Goal: Transaction & Acquisition: Purchase product/service

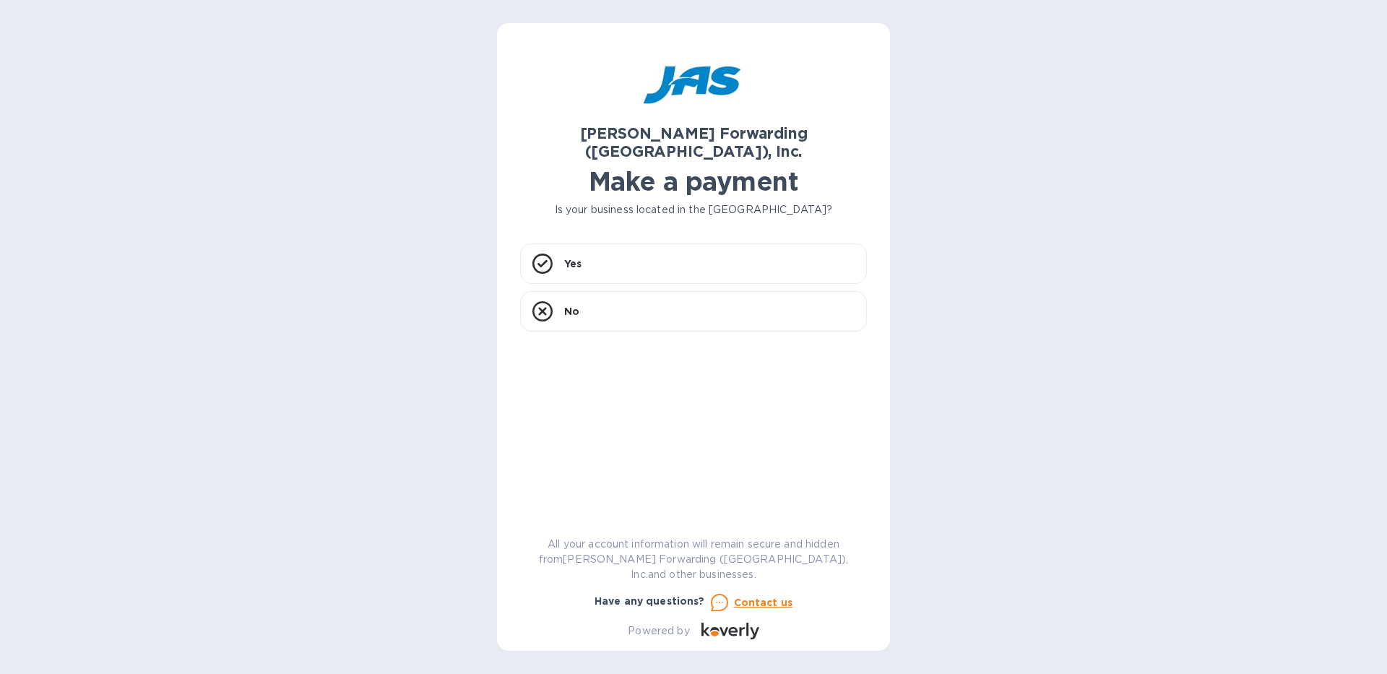
click at [657, 166] on h1 "Make a payment" at bounding box center [693, 181] width 347 height 30
click at [615, 243] on div "Yes" at bounding box center [693, 263] width 347 height 40
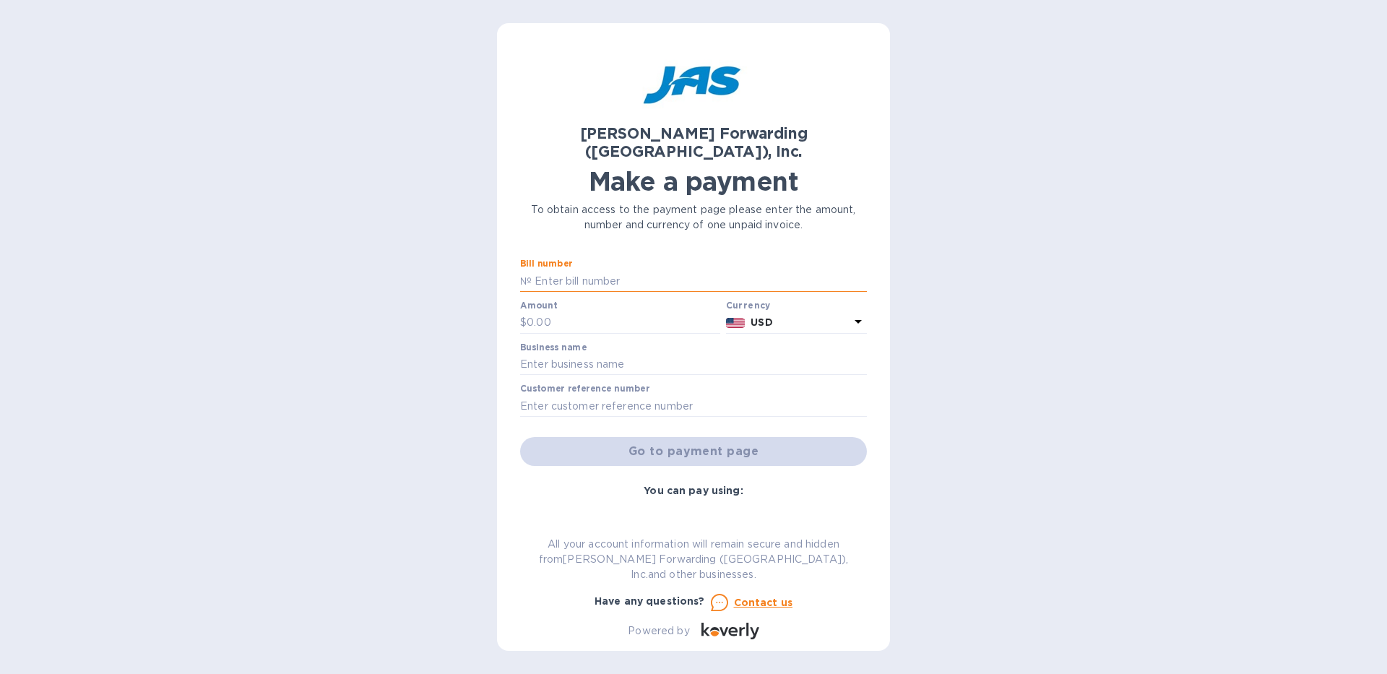
click at [555, 270] on input "text" at bounding box center [699, 281] width 335 height 22
click at [467, 251] on div "[PERSON_NAME] Forwarding ([GEOGRAPHIC_DATA]), Inc. Make a payment To obtain acc…" at bounding box center [693, 337] width 1387 height 674
click at [614, 270] on input "text" at bounding box center [699, 281] width 335 height 22
click at [550, 270] on input "text" at bounding box center [699, 281] width 335 height 22
type input "S508420516"
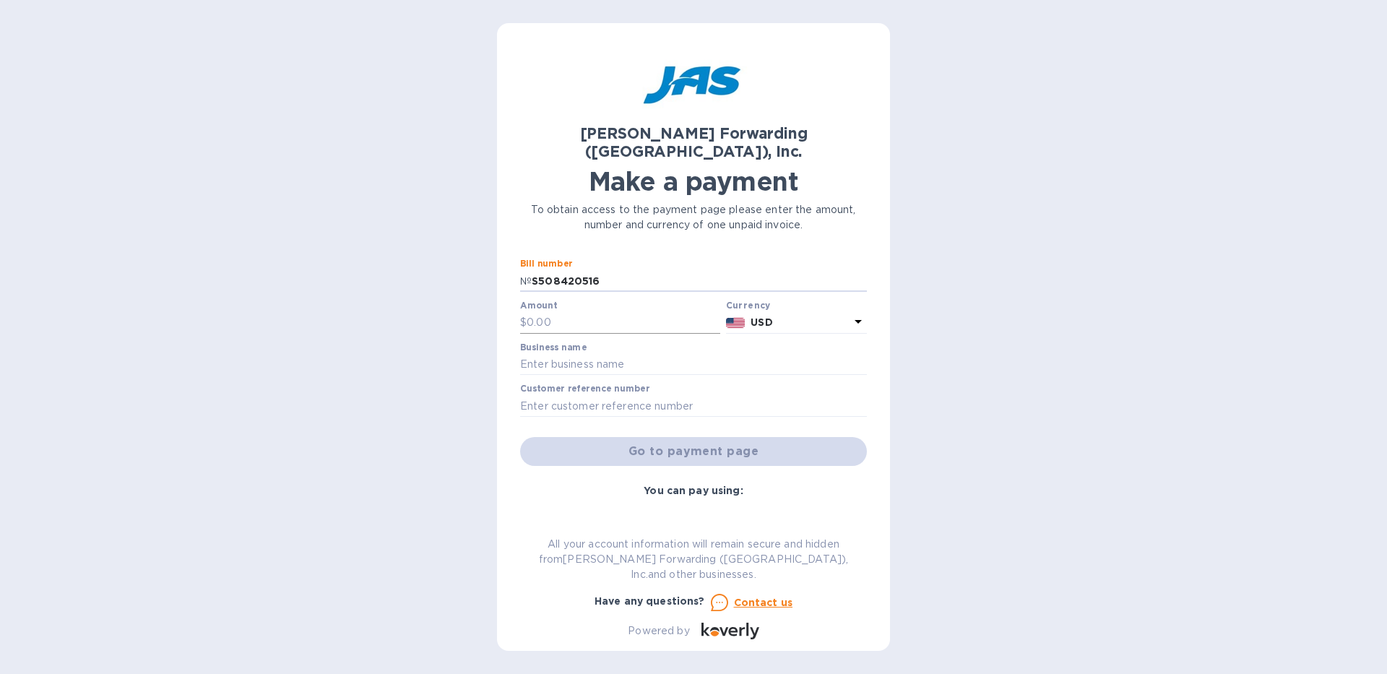
click at [612, 312] on input "text" at bounding box center [624, 323] width 194 height 22
type input "5,392.06"
click at [602, 354] on input "text" at bounding box center [693, 365] width 347 height 22
type input "La Spaziale [GEOGRAPHIC_DATA]"
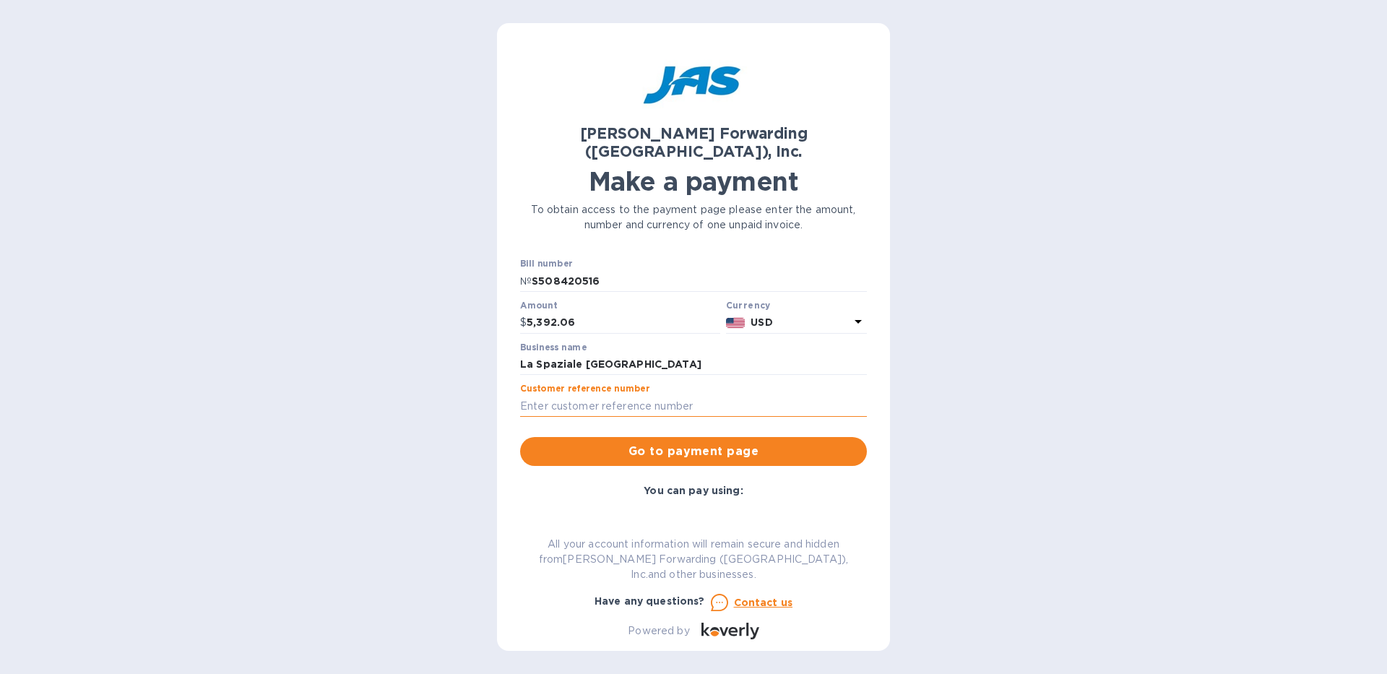
click at [571, 395] on input "text" at bounding box center [693, 406] width 347 height 22
drag, startPoint x: 618, startPoint y: 259, endPoint x: 516, endPoint y: 266, distance: 101.3
click at [516, 266] on div "[PERSON_NAME] Forwarding ([GEOGRAPHIC_DATA]), Inc. Make a payment To obtain acc…" at bounding box center [693, 337] width 393 height 628
click at [558, 395] on input "text" at bounding box center [693, 406] width 347 height 22
paste input "S508420516"
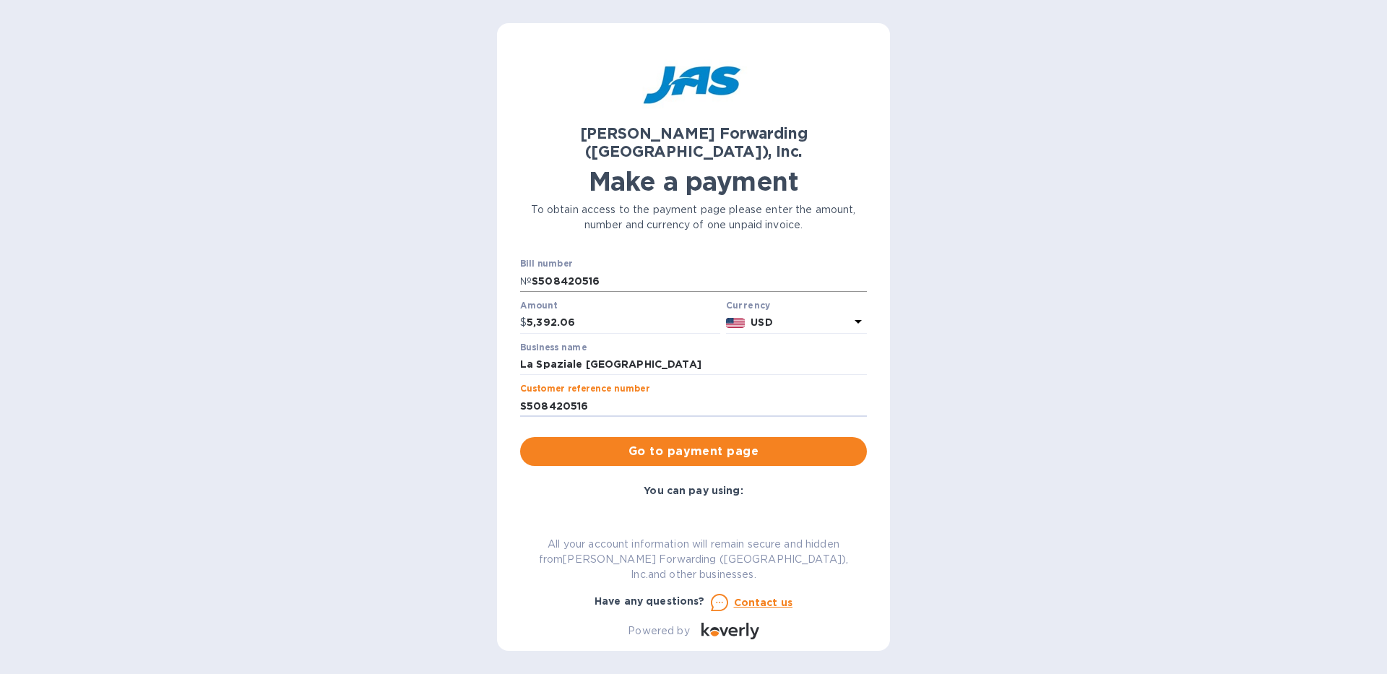
type input "S508420516"
drag, startPoint x: 607, startPoint y: 264, endPoint x: 519, endPoint y: 273, distance: 88.5
click at [519, 273] on div "[PERSON_NAME] Forwarding ([GEOGRAPHIC_DATA]), Inc. Make a payment To obtain acc…" at bounding box center [693, 337] width 393 height 628
click at [649, 259] on div "Bill number № S508420516" at bounding box center [693, 275] width 347 height 33
drag, startPoint x: 621, startPoint y: 267, endPoint x: 516, endPoint y: 267, distance: 105.5
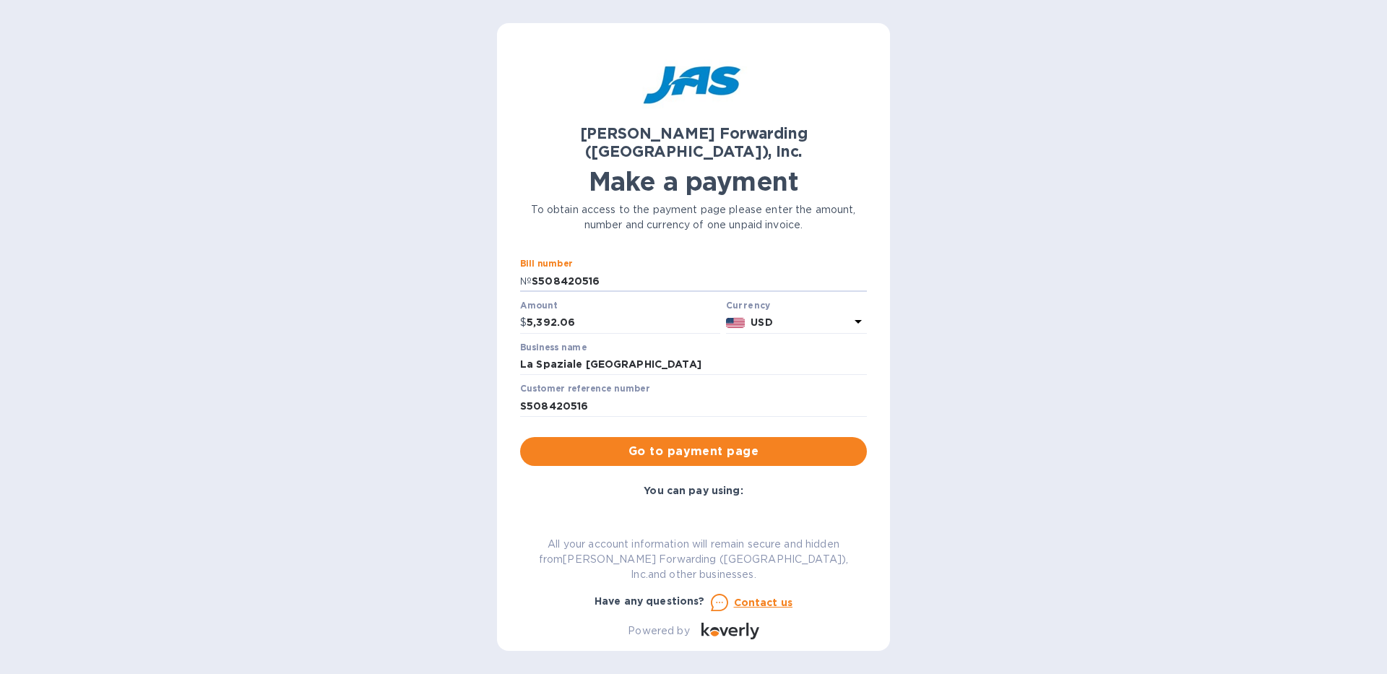
click at [516, 267] on div "[PERSON_NAME] Forwarding ([GEOGRAPHIC_DATA]), Inc. Make a payment To obtain acc…" at bounding box center [693, 337] width 393 height 628
type input "m"
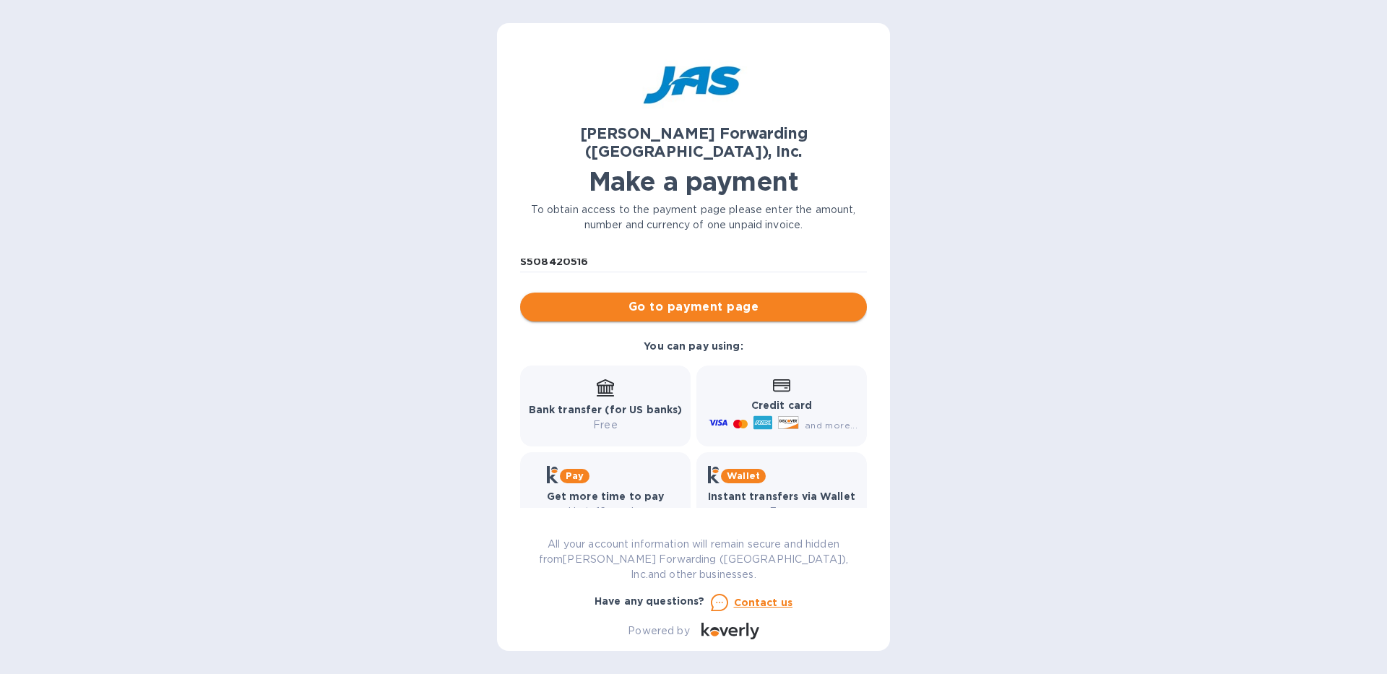
type input "MIA503244727"
click at [645, 298] on span "Go to payment page" at bounding box center [694, 306] width 324 height 17
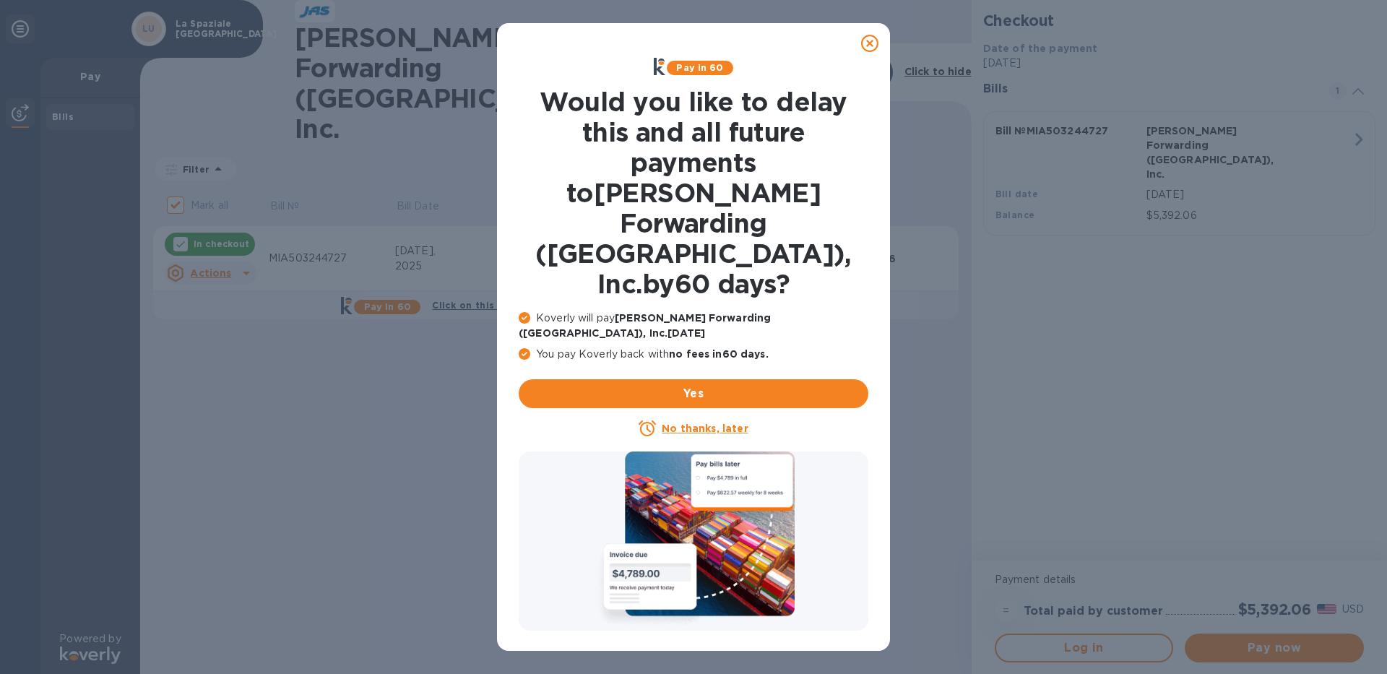
click at [869, 36] on icon at bounding box center [869, 43] width 17 height 17
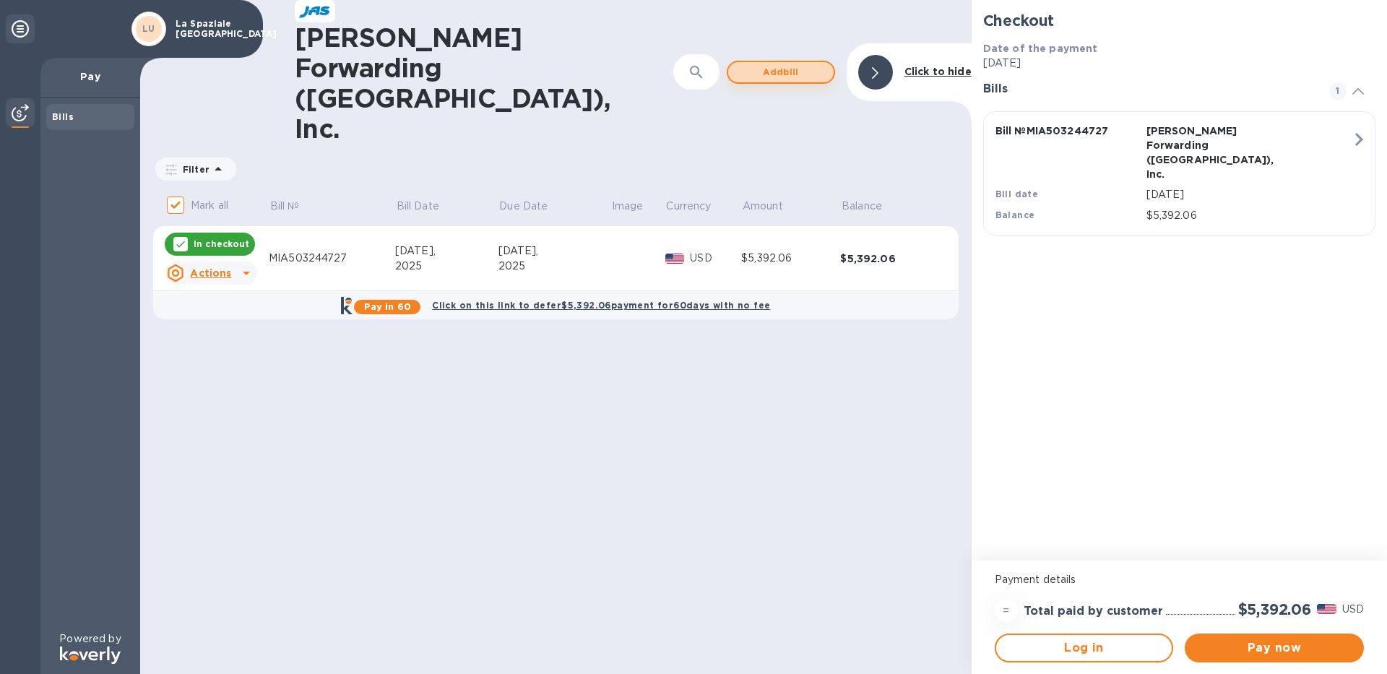
click at [753, 64] on span "Add bill" at bounding box center [781, 72] width 82 height 17
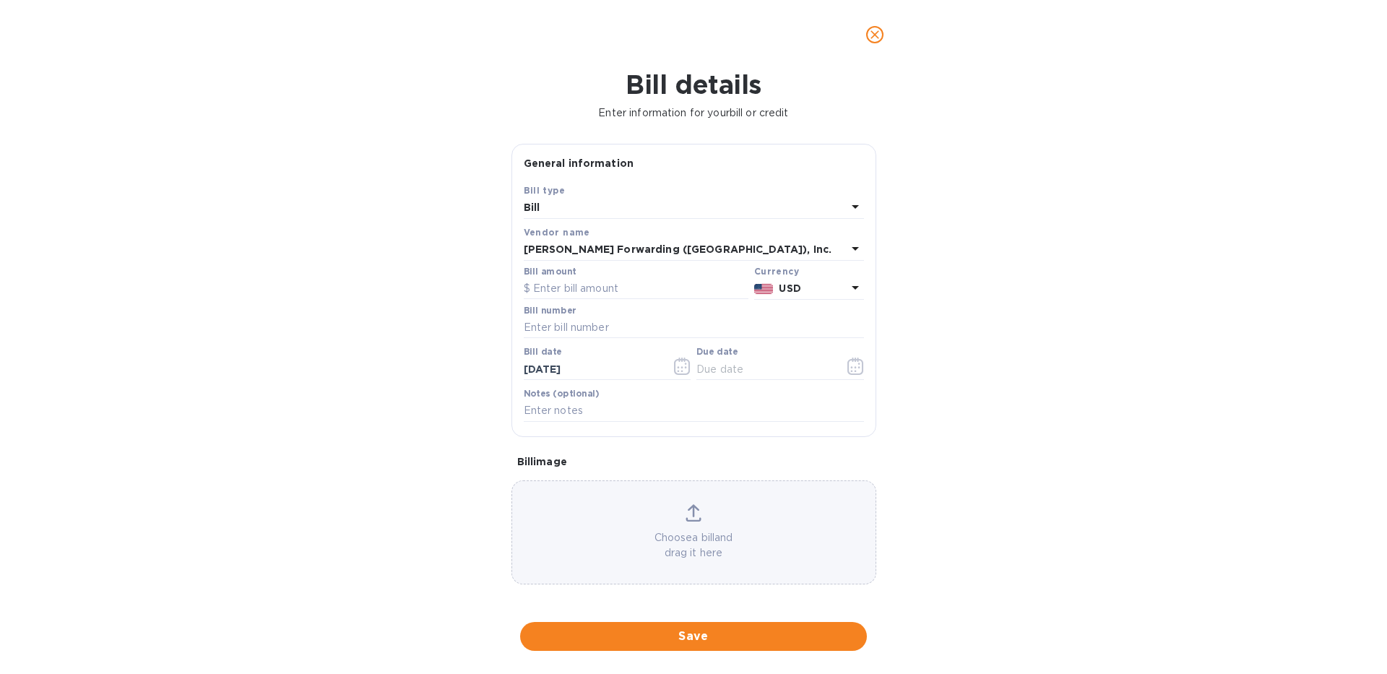
click at [562, 207] on div "Bill" at bounding box center [685, 208] width 323 height 20
click at [562, 207] on div "Bill type Bill Credit" at bounding box center [694, 251] width 340 height 108
click at [394, 194] on div "Bill details Enter information for your bill or credit General information Save…" at bounding box center [693, 371] width 1387 height 605
click at [561, 330] on input "text" at bounding box center [694, 328] width 340 height 22
click at [539, 283] on input "text" at bounding box center [636, 289] width 225 height 22
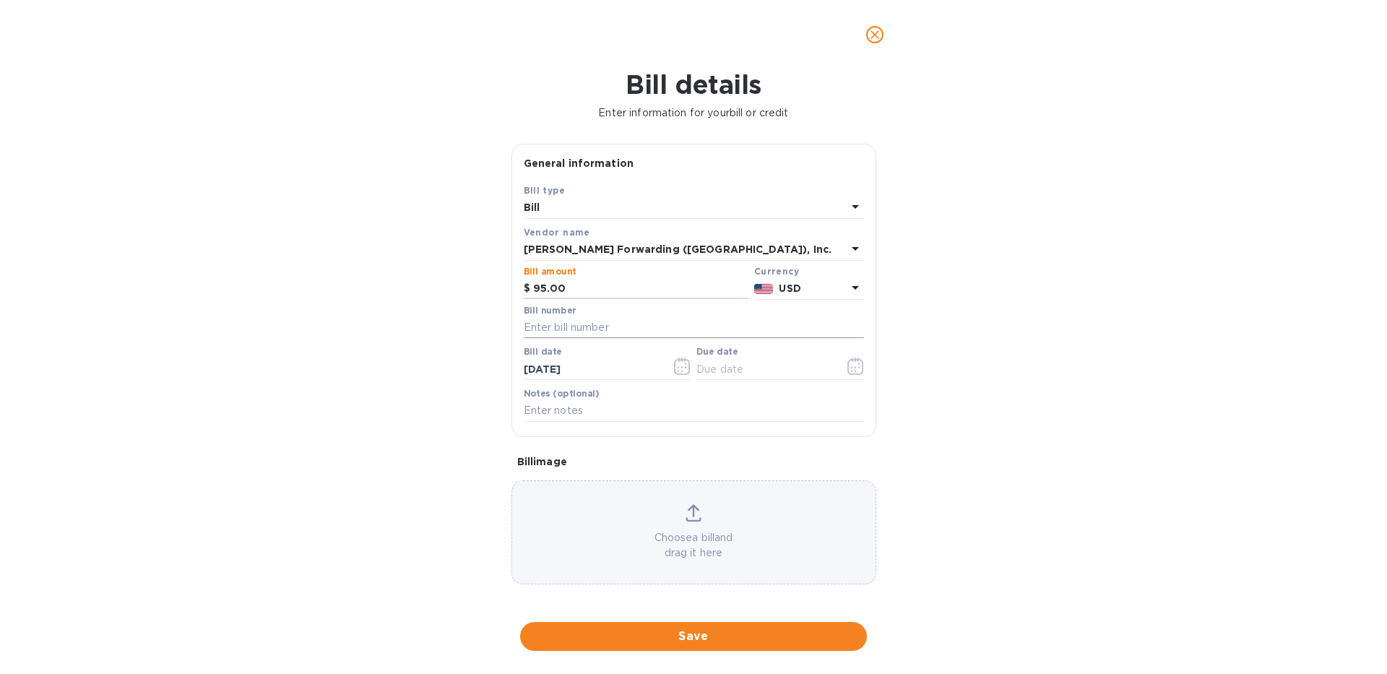
type input "95.00"
click at [547, 337] on input "text" at bounding box center [694, 328] width 340 height 22
type input "M"
type input "S508420516"
click at [610, 405] on input "text" at bounding box center [694, 411] width 340 height 22
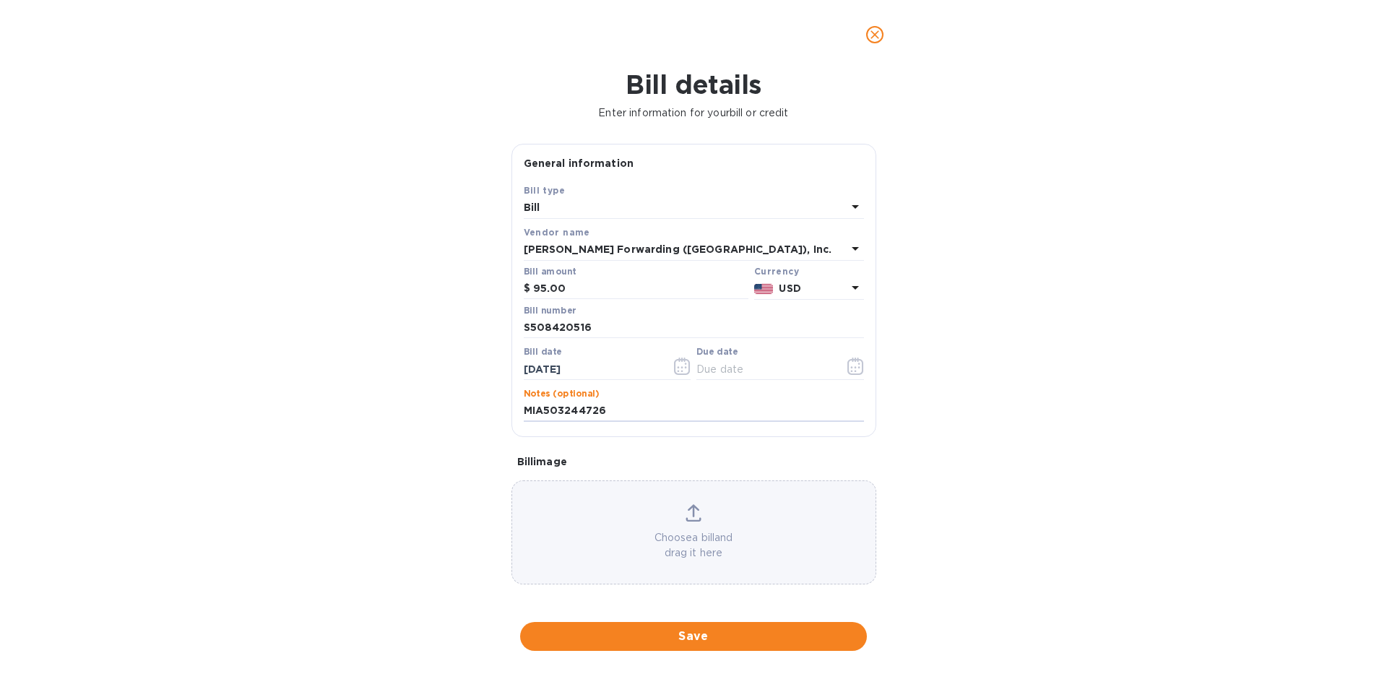
type input "MIA503244726"
click at [648, 636] on span "Save" at bounding box center [694, 636] width 324 height 17
click at [709, 374] on input "text" at bounding box center [764, 369] width 137 height 22
click at [847, 360] on icon "button" at bounding box center [855, 366] width 16 height 17
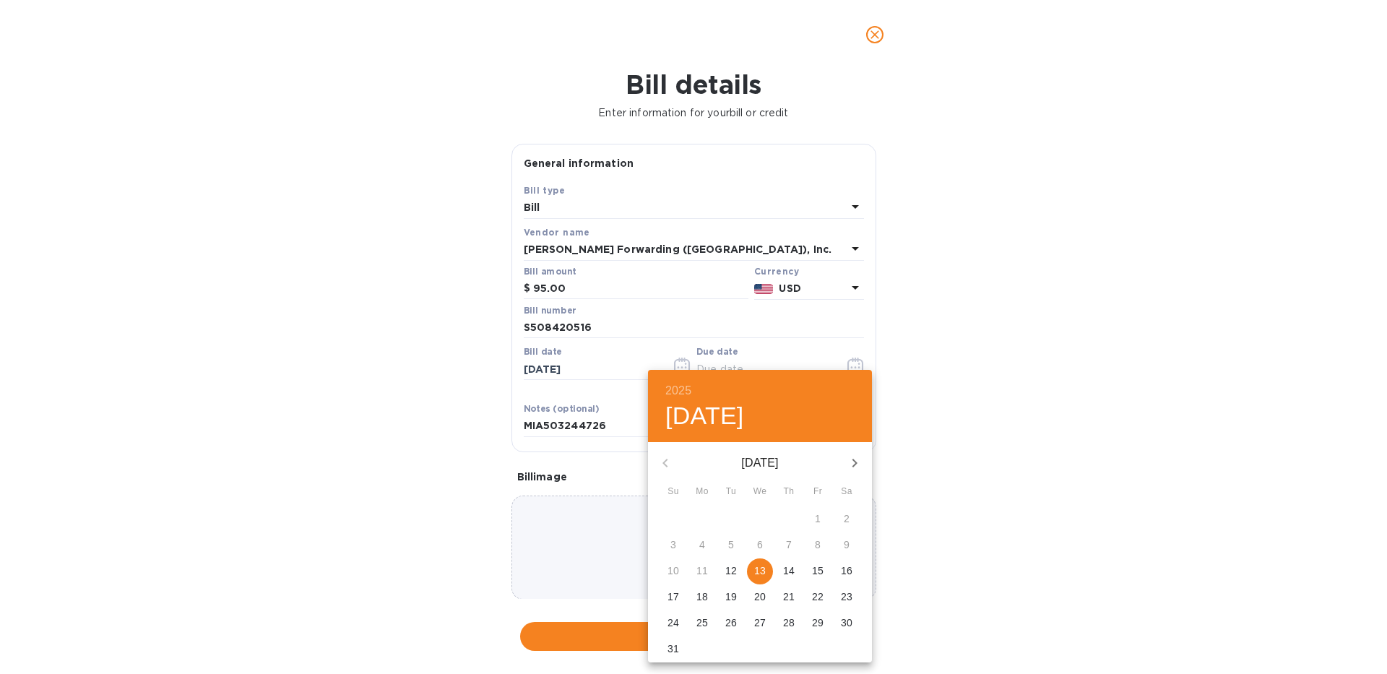
click at [753, 568] on span "13" at bounding box center [760, 570] width 26 height 14
type input "[DATE]"
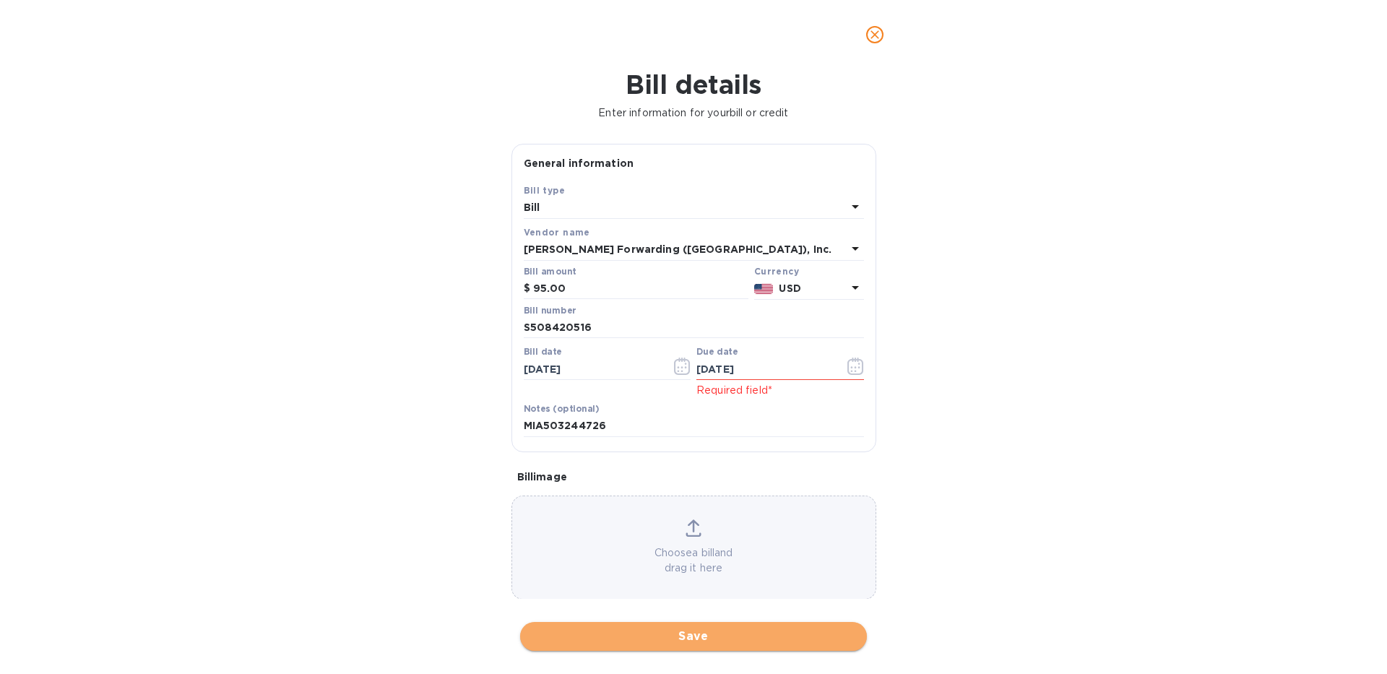
click at [684, 635] on span "Save" at bounding box center [694, 636] width 324 height 17
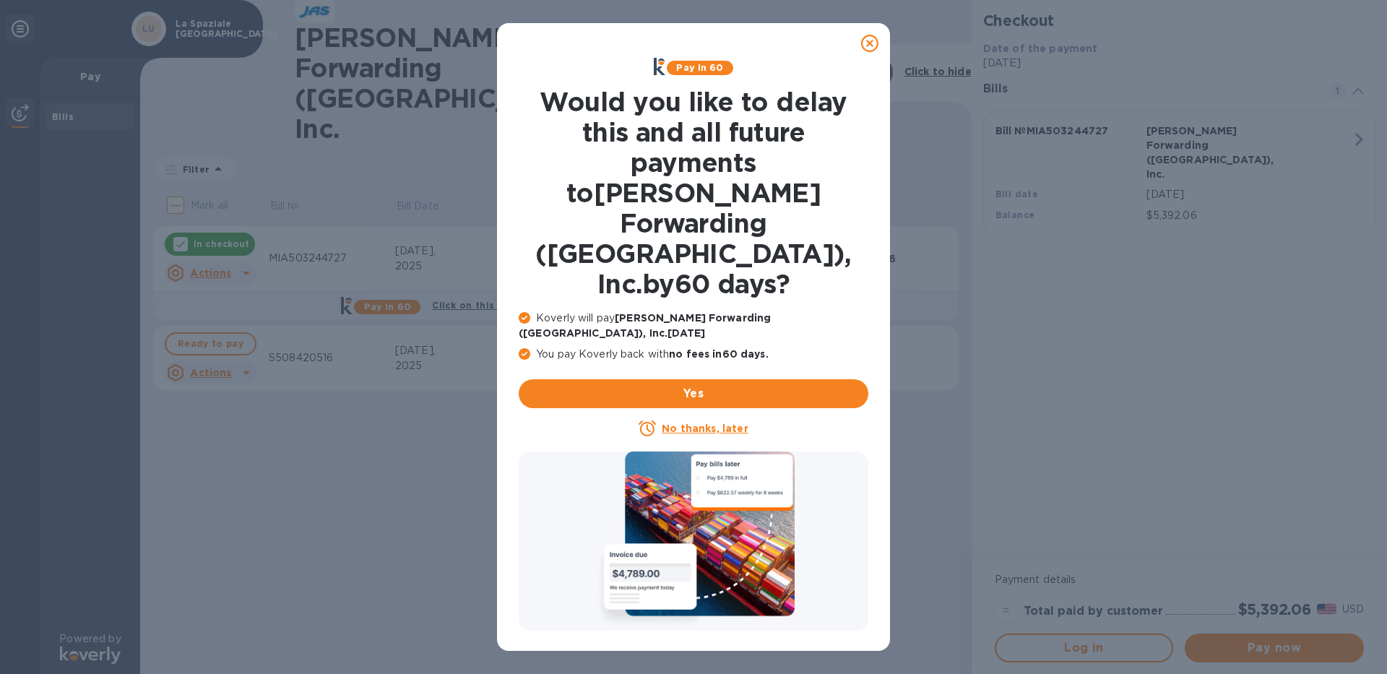
click at [696, 423] on u "No thanks, later" at bounding box center [705, 429] width 86 height 12
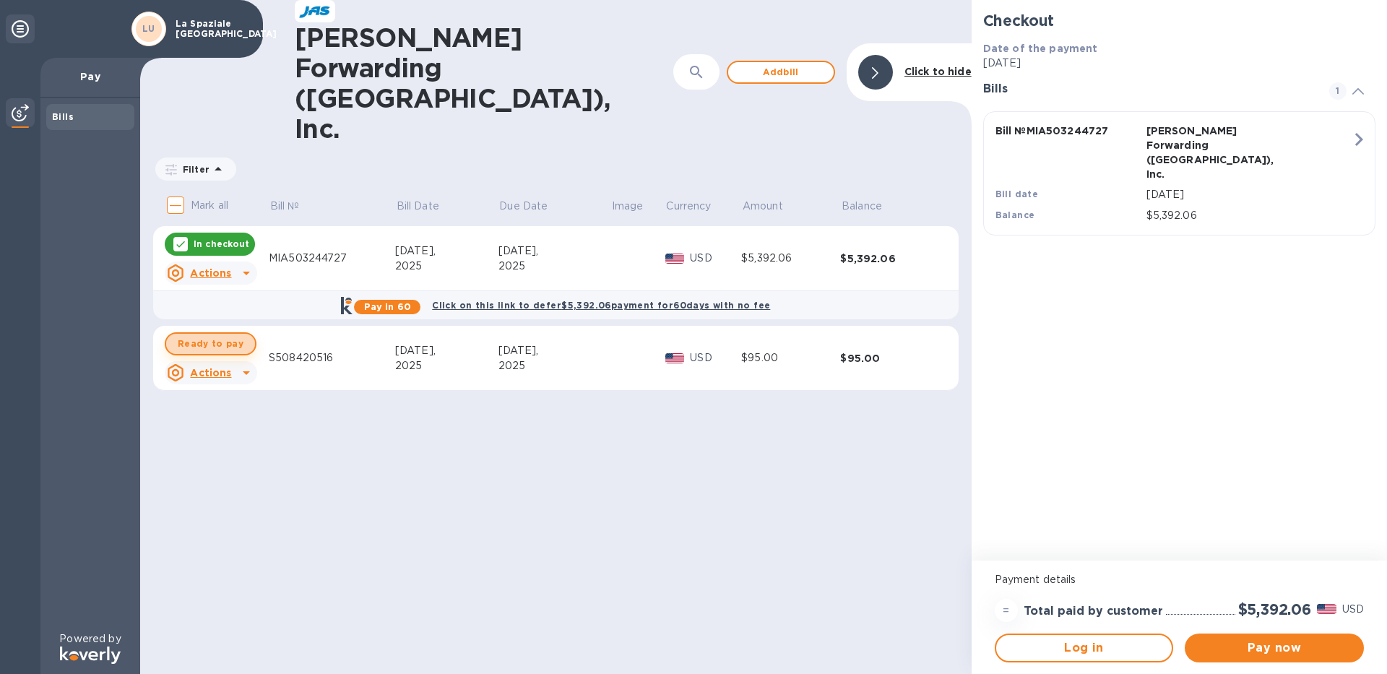
click at [223, 335] on span "Ready to pay" at bounding box center [211, 343] width 66 height 17
checkbox input "true"
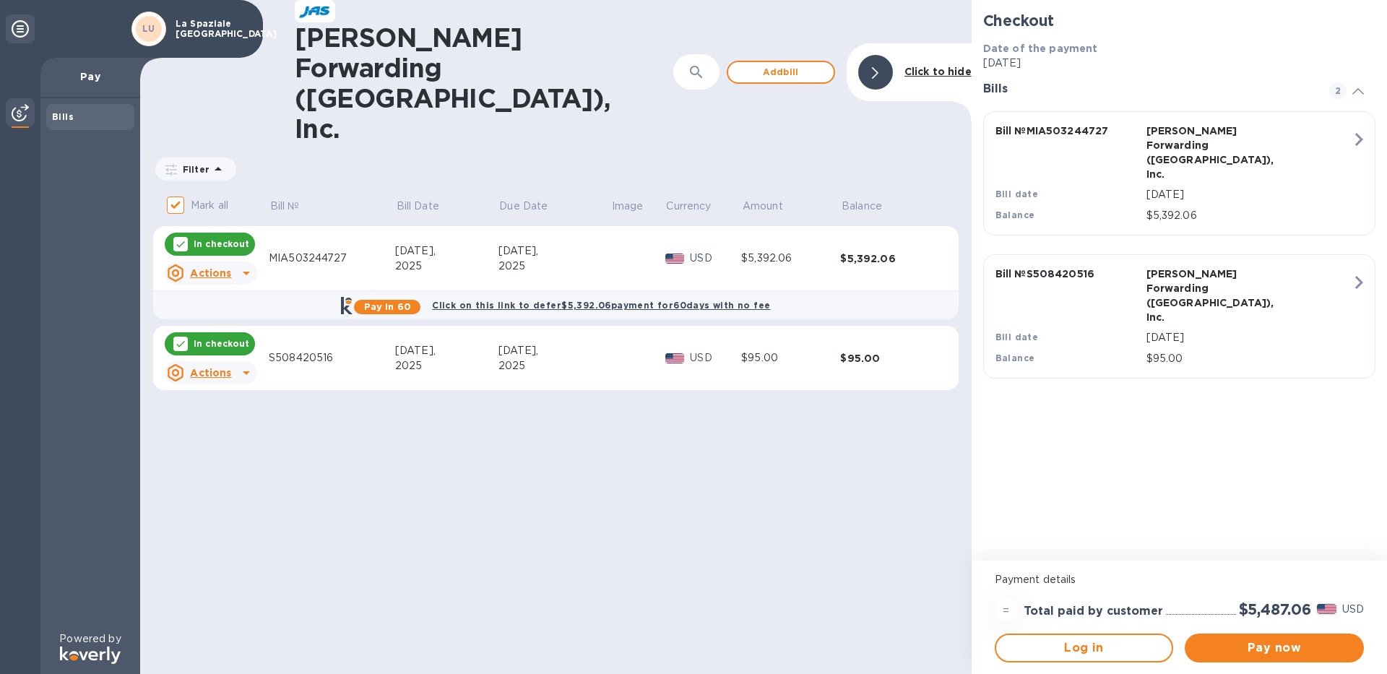
click at [225, 367] on u "Actions" at bounding box center [210, 373] width 41 height 12
click at [615, 441] on div at bounding box center [693, 337] width 1387 height 674
click at [216, 367] on u "Actions" at bounding box center [210, 373] width 41 height 12
click at [227, 344] on b "Open bill" at bounding box center [229, 348] width 48 height 12
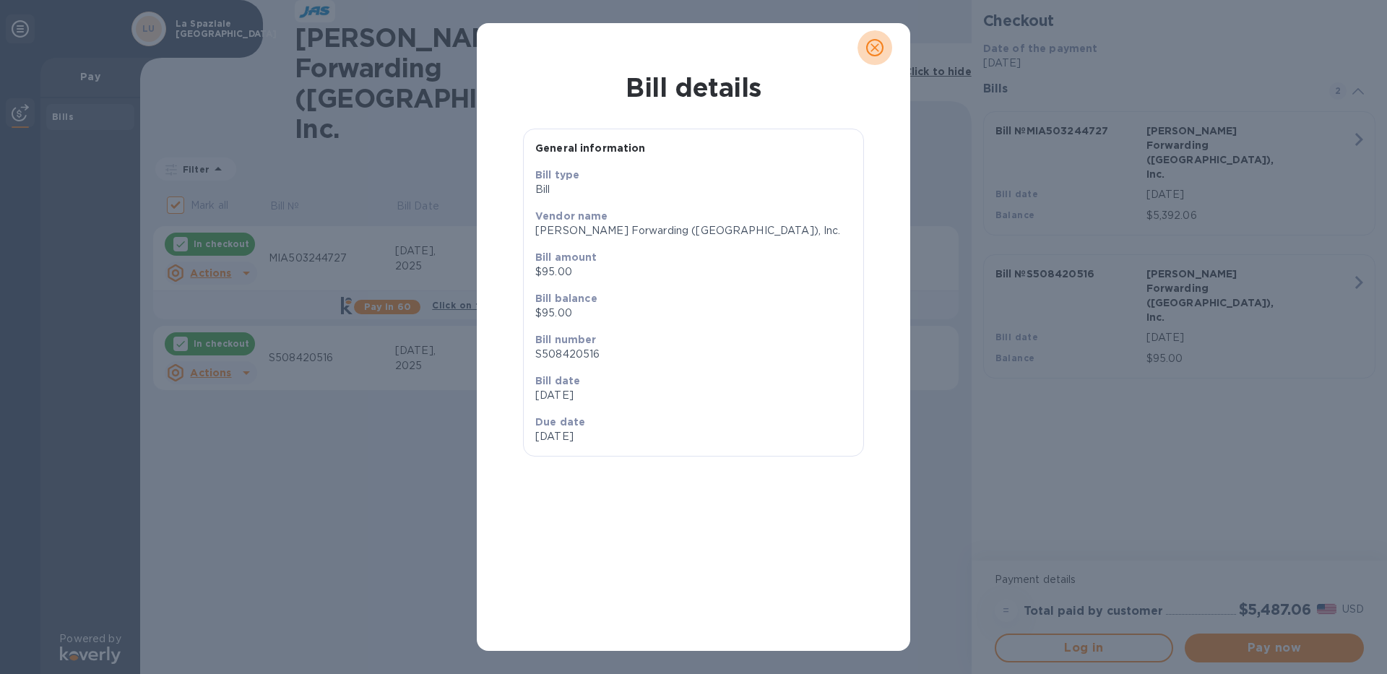
click at [880, 45] on icon "close" at bounding box center [874, 47] width 14 height 14
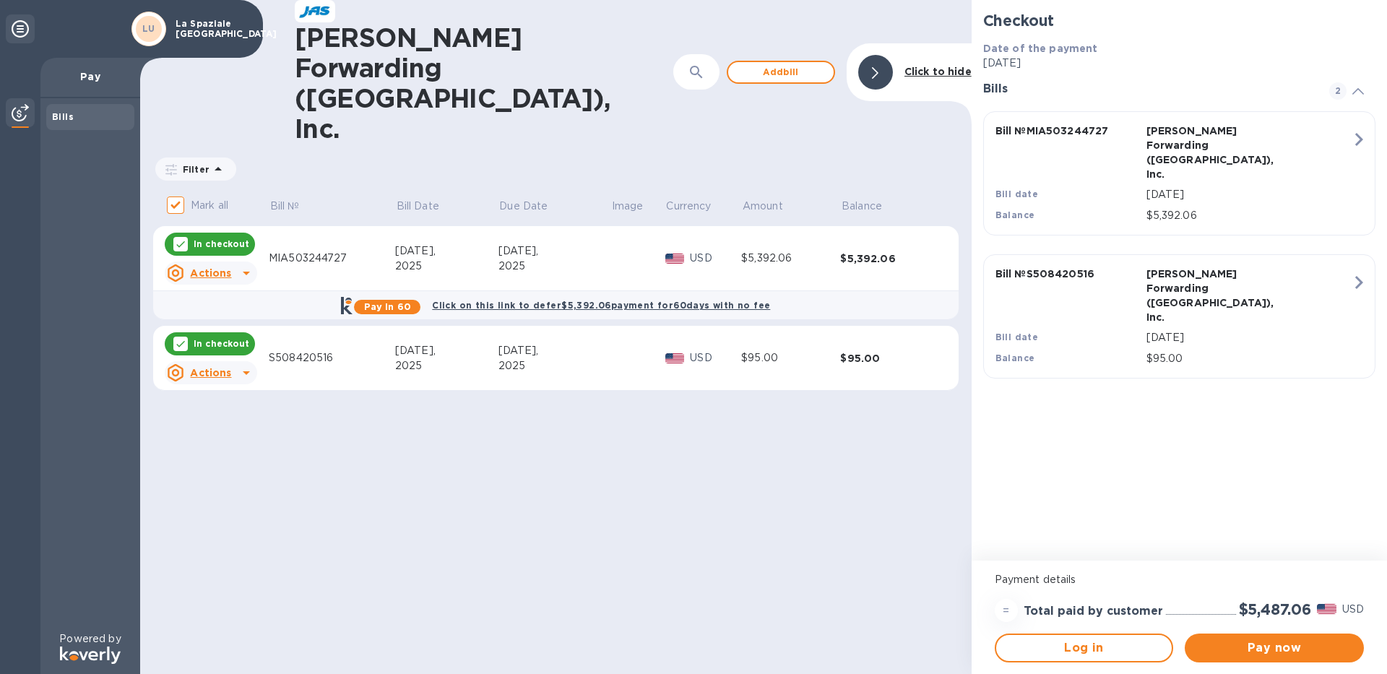
click at [225, 367] on u "Actions" at bounding box center [210, 373] width 41 height 12
click at [204, 386] on div "Delete" at bounding box center [223, 383] width 42 height 23
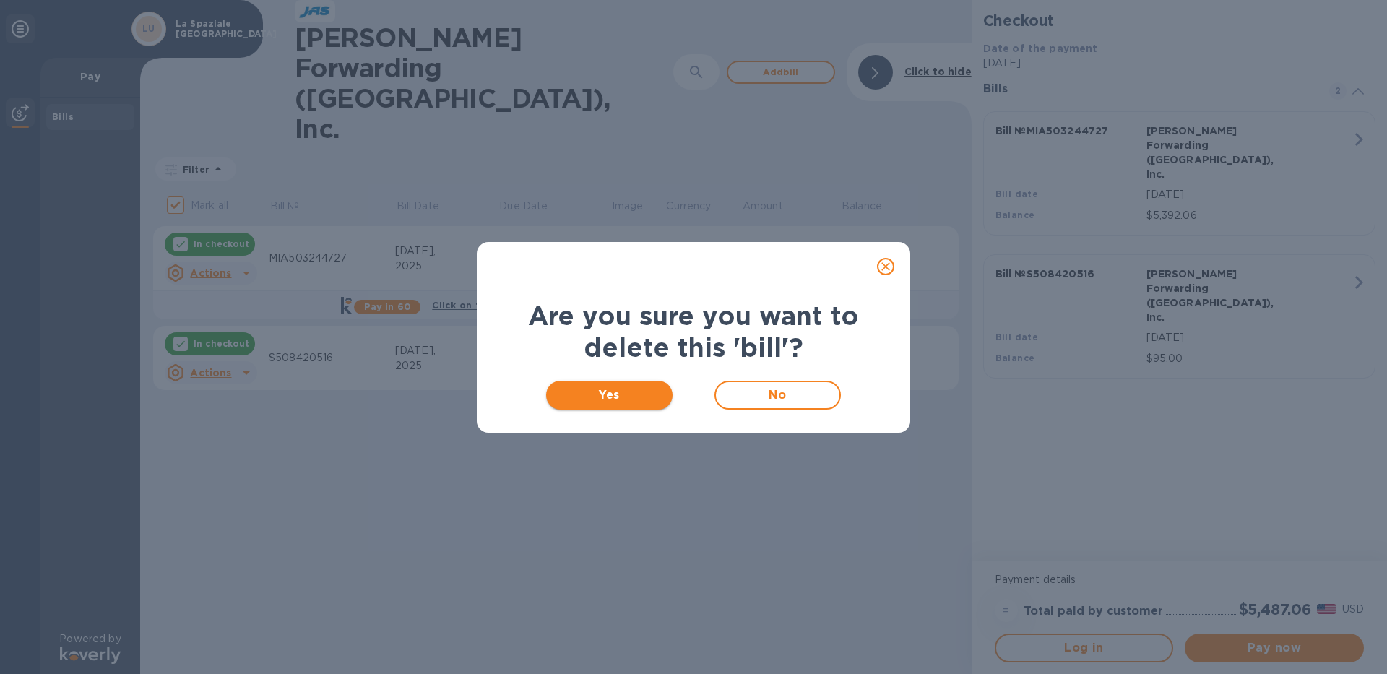
click at [585, 398] on span "Yes" at bounding box center [609, 394] width 103 height 17
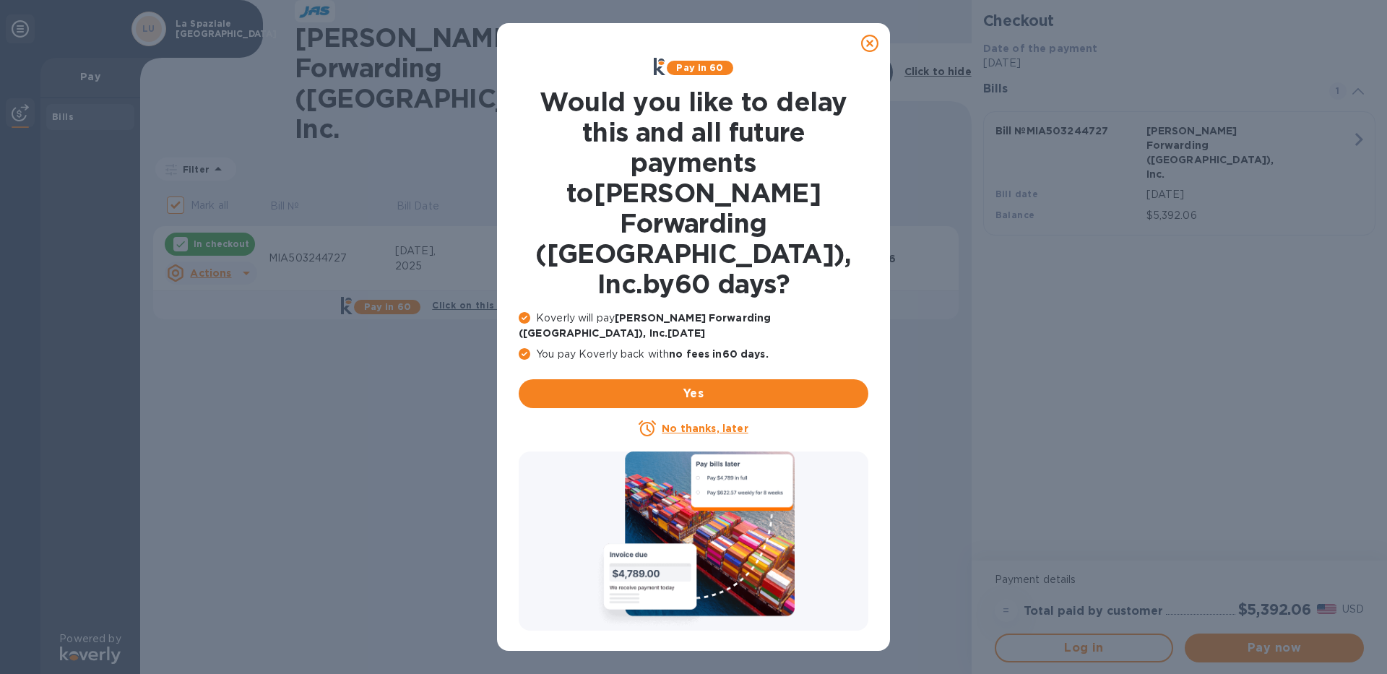
click at [869, 38] on icon at bounding box center [869, 43] width 17 height 17
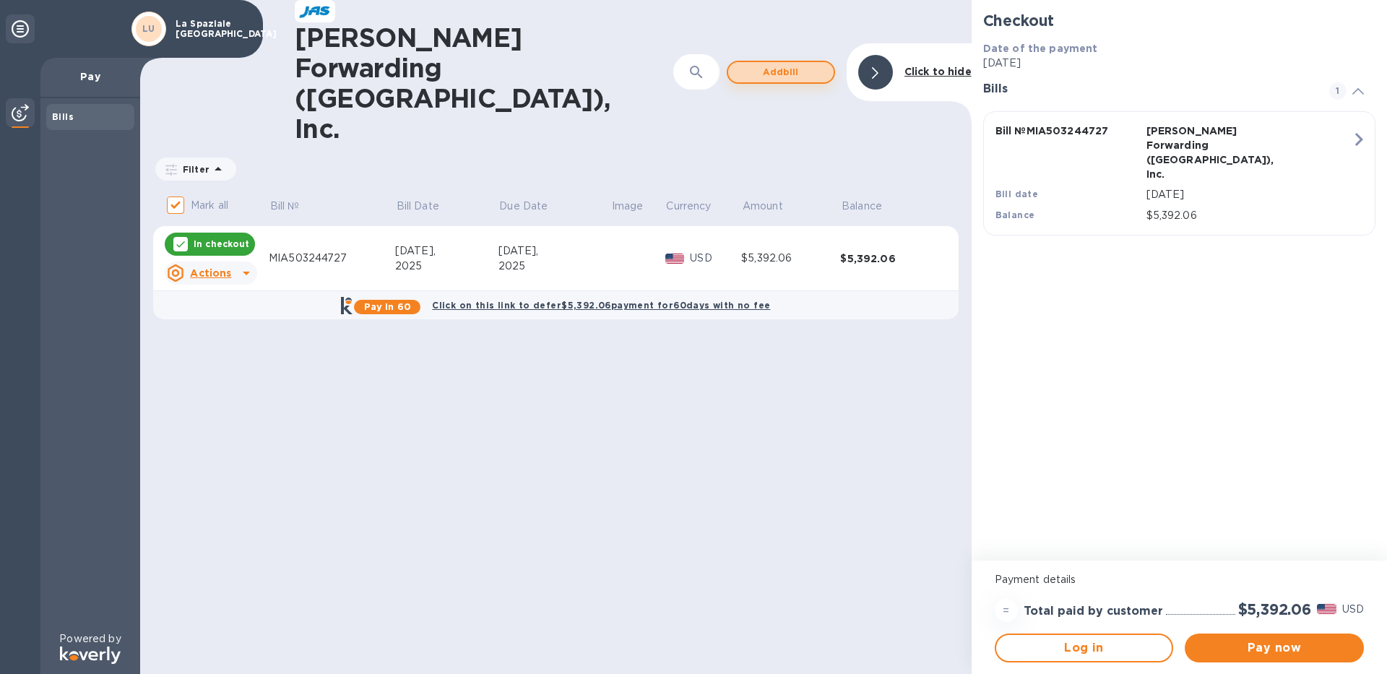
click at [761, 64] on span "Add bill" at bounding box center [781, 72] width 82 height 17
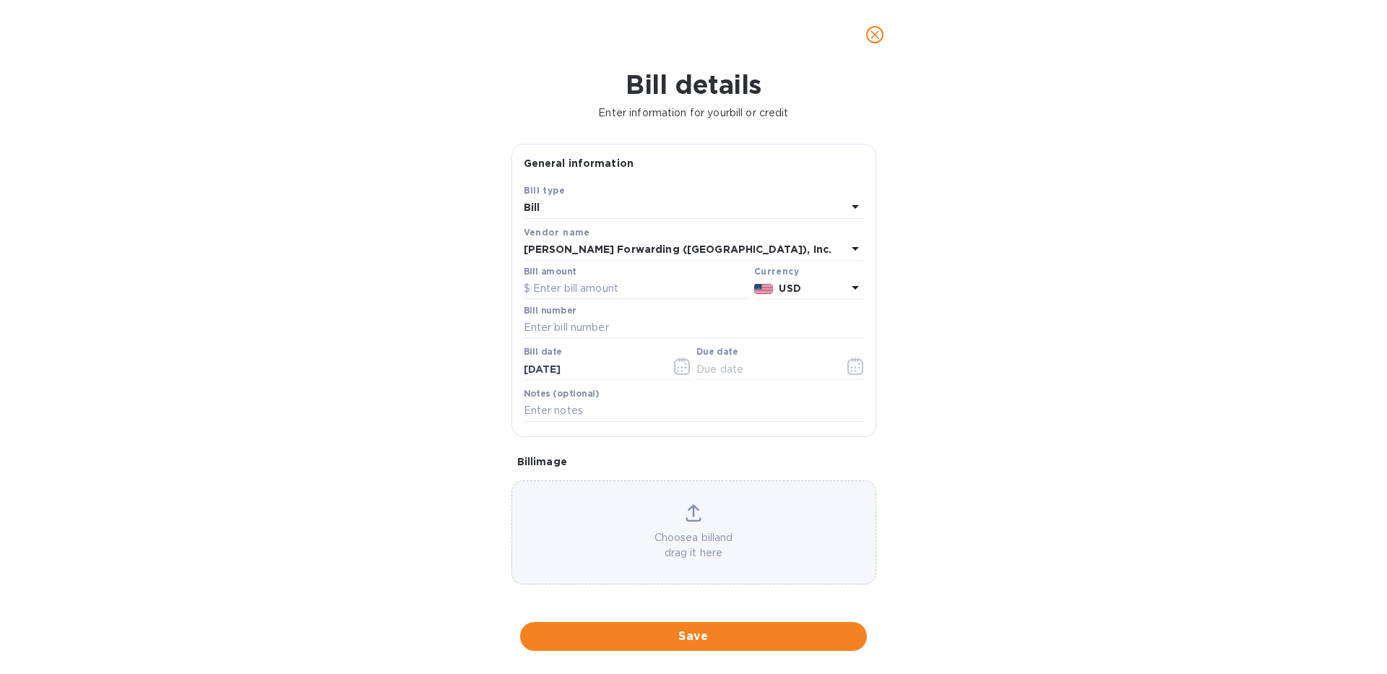
click at [584, 209] on div "Bill" at bounding box center [685, 208] width 323 height 20
click at [577, 238] on p "Bill" at bounding box center [688, 241] width 306 height 15
click at [649, 195] on div "Bill type" at bounding box center [694, 190] width 340 height 15
click at [581, 324] on input "text" at bounding box center [694, 328] width 340 height 22
type input "m"
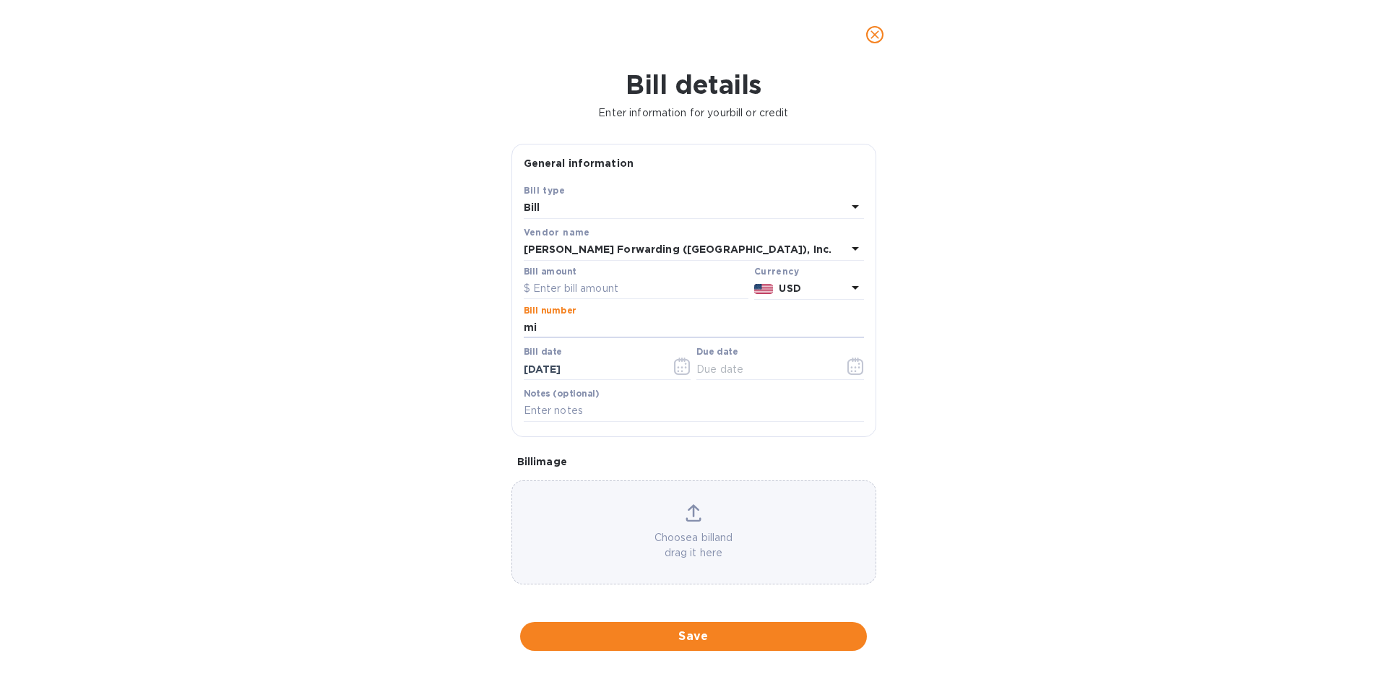
type input "m"
type input "MIA503244726"
click at [851, 366] on icon "button" at bounding box center [855, 366] width 17 height 17
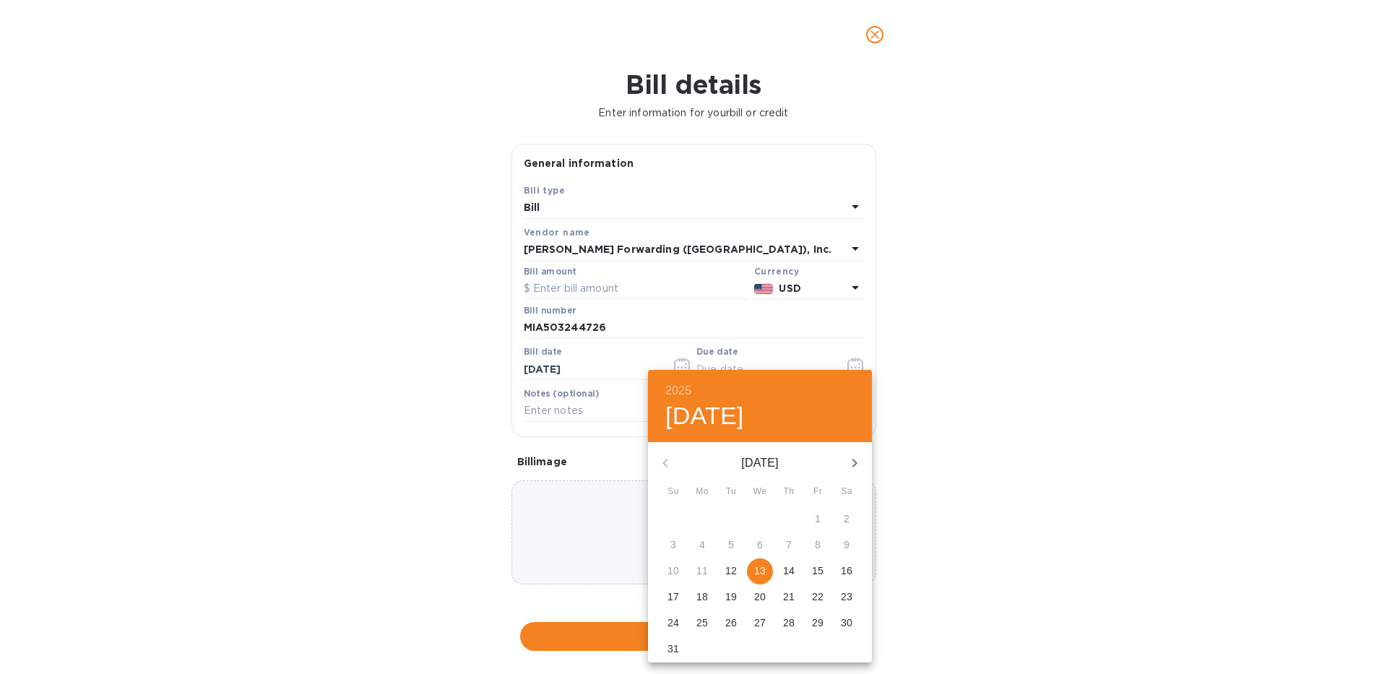
click at [759, 573] on p "13" at bounding box center [760, 570] width 12 height 14
type input "[DATE]"
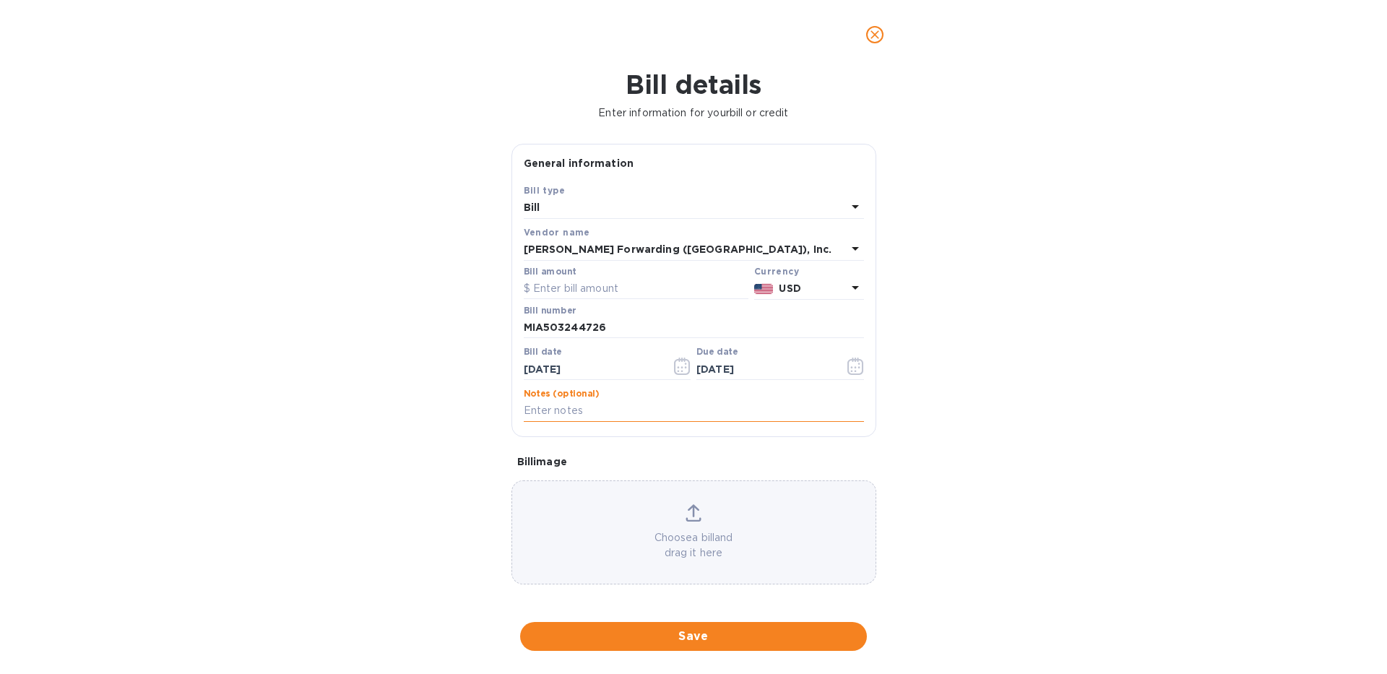
click at [548, 405] on input "text" at bounding box center [694, 411] width 340 height 22
type input "S508420516"
click at [664, 640] on span "Save" at bounding box center [694, 636] width 324 height 17
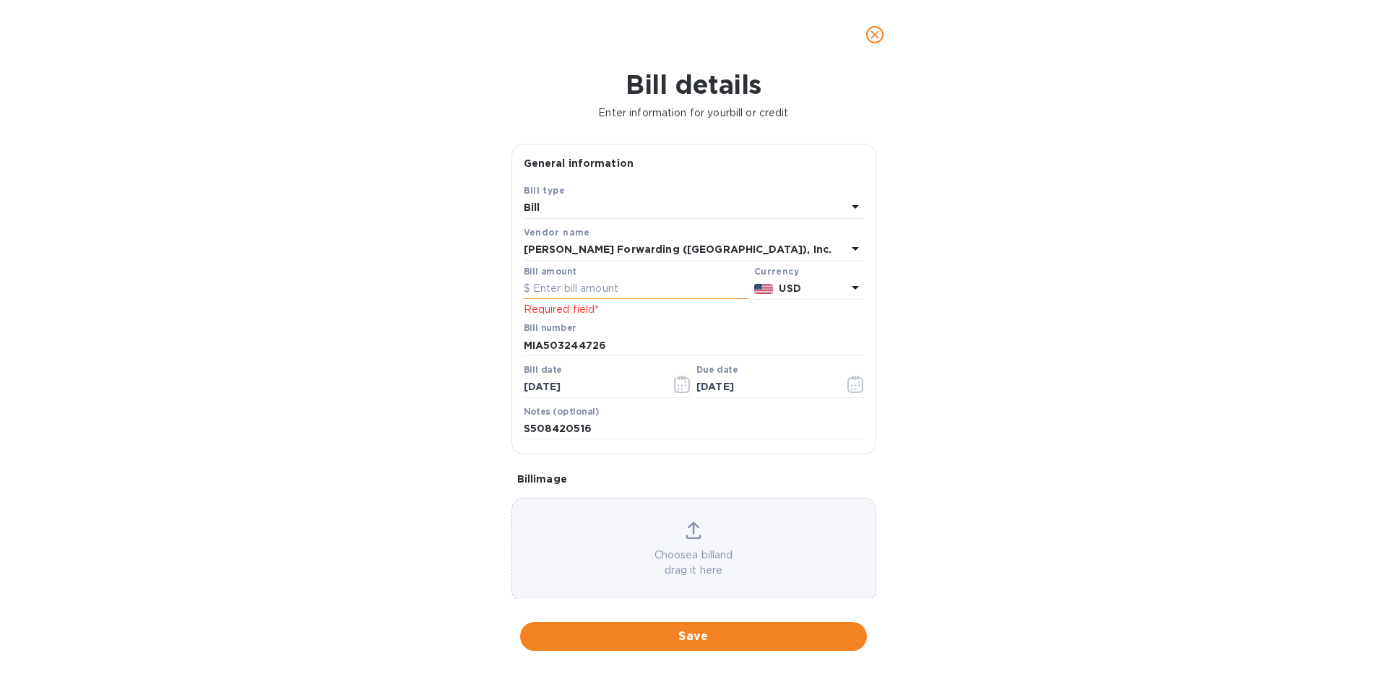
click at [565, 290] on input "text" at bounding box center [636, 289] width 225 height 22
type input "95.00"
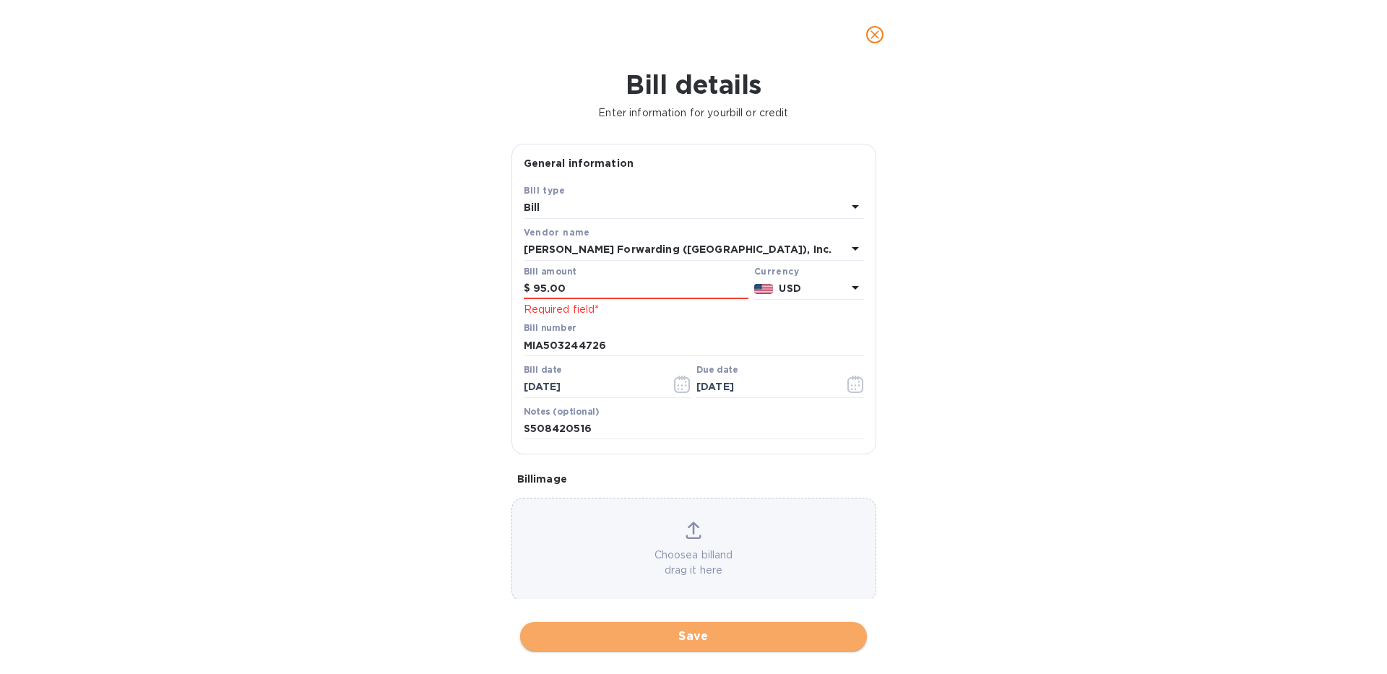
click at [740, 636] on span "Save" at bounding box center [694, 636] width 324 height 17
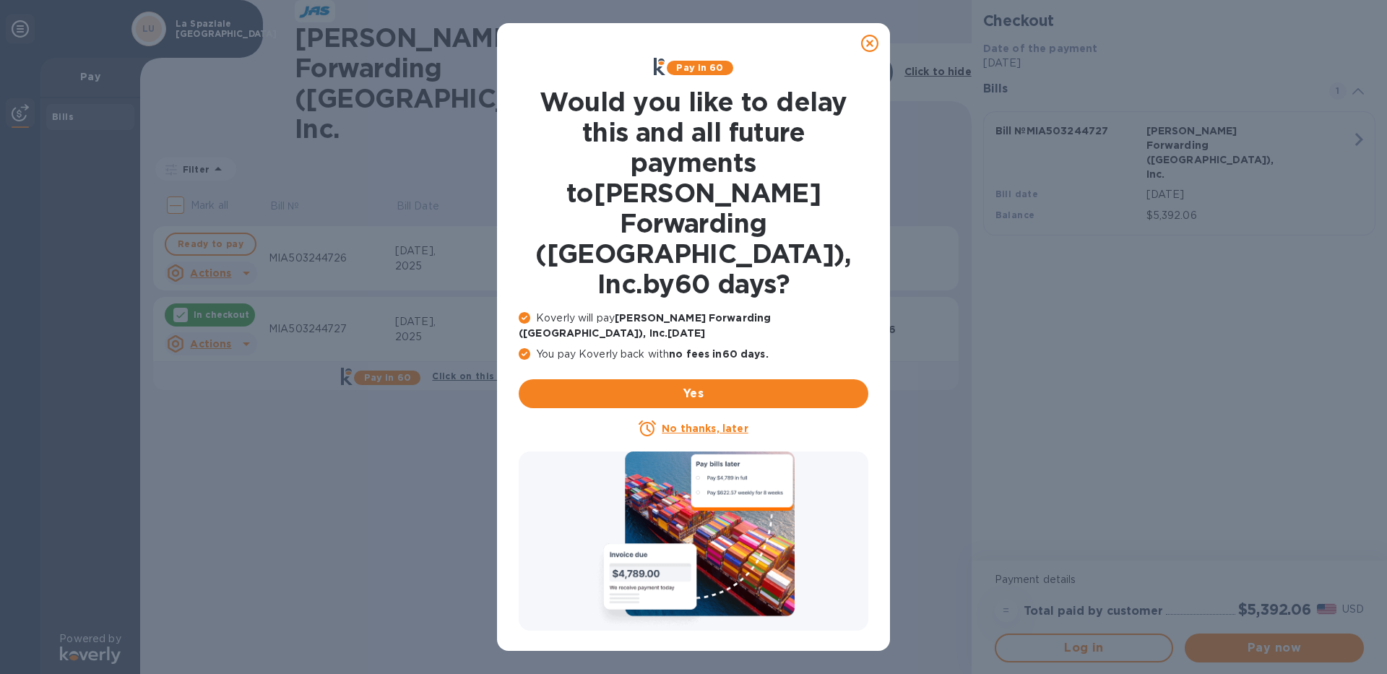
click at [873, 45] on icon at bounding box center [869, 43] width 17 height 17
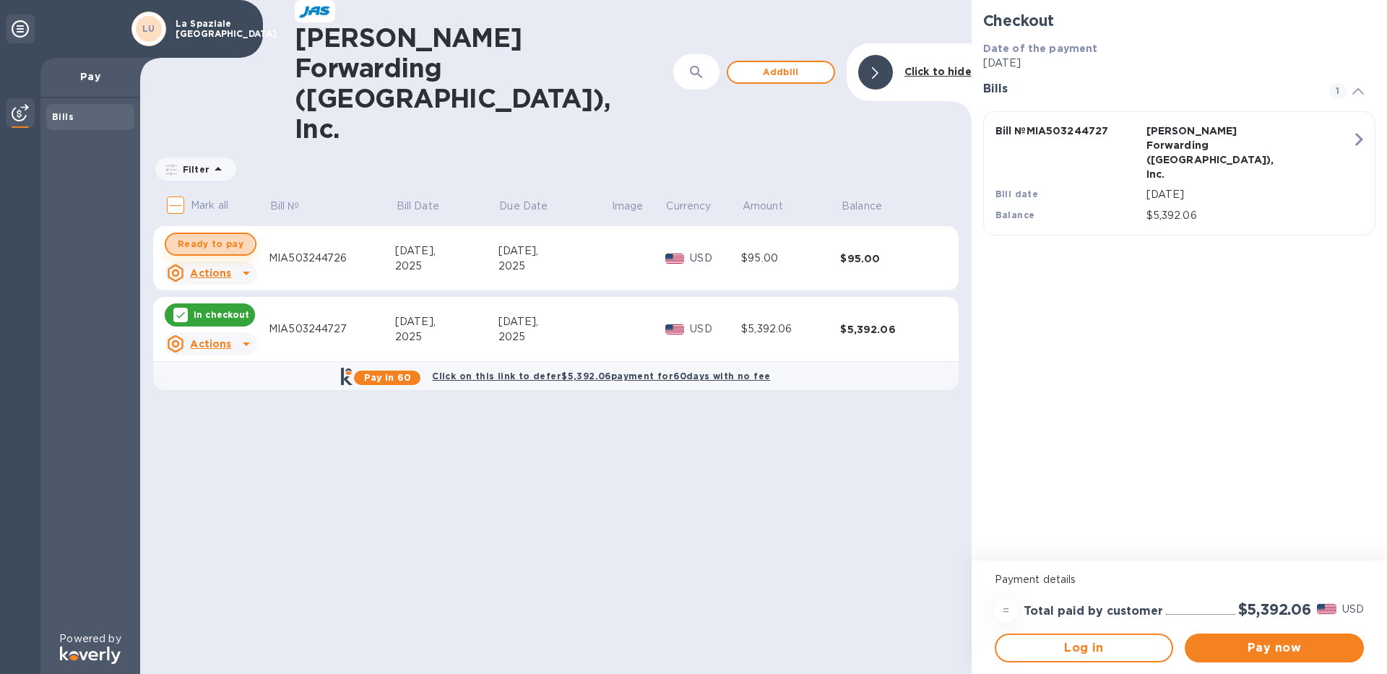
click at [194, 235] on span "Ready to pay" at bounding box center [211, 243] width 66 height 17
checkbox input "true"
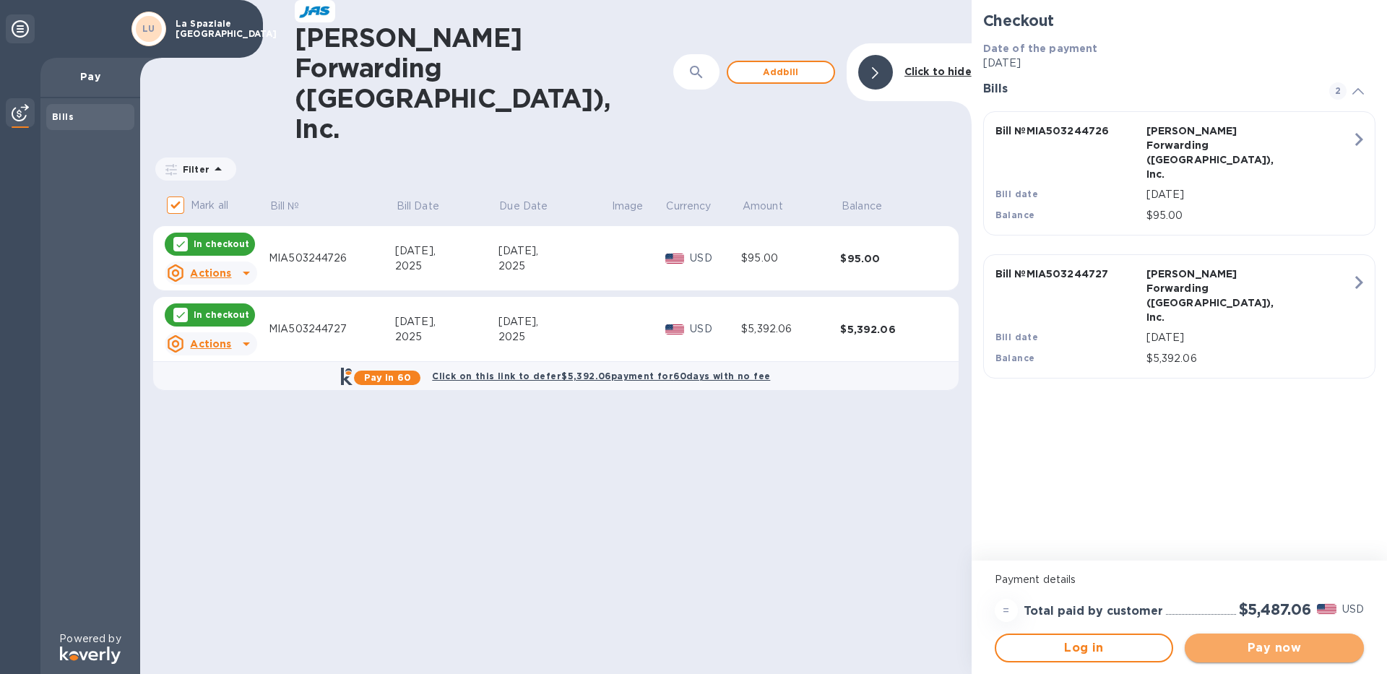
click at [1239, 652] on span "Pay now" at bounding box center [1274, 647] width 156 height 17
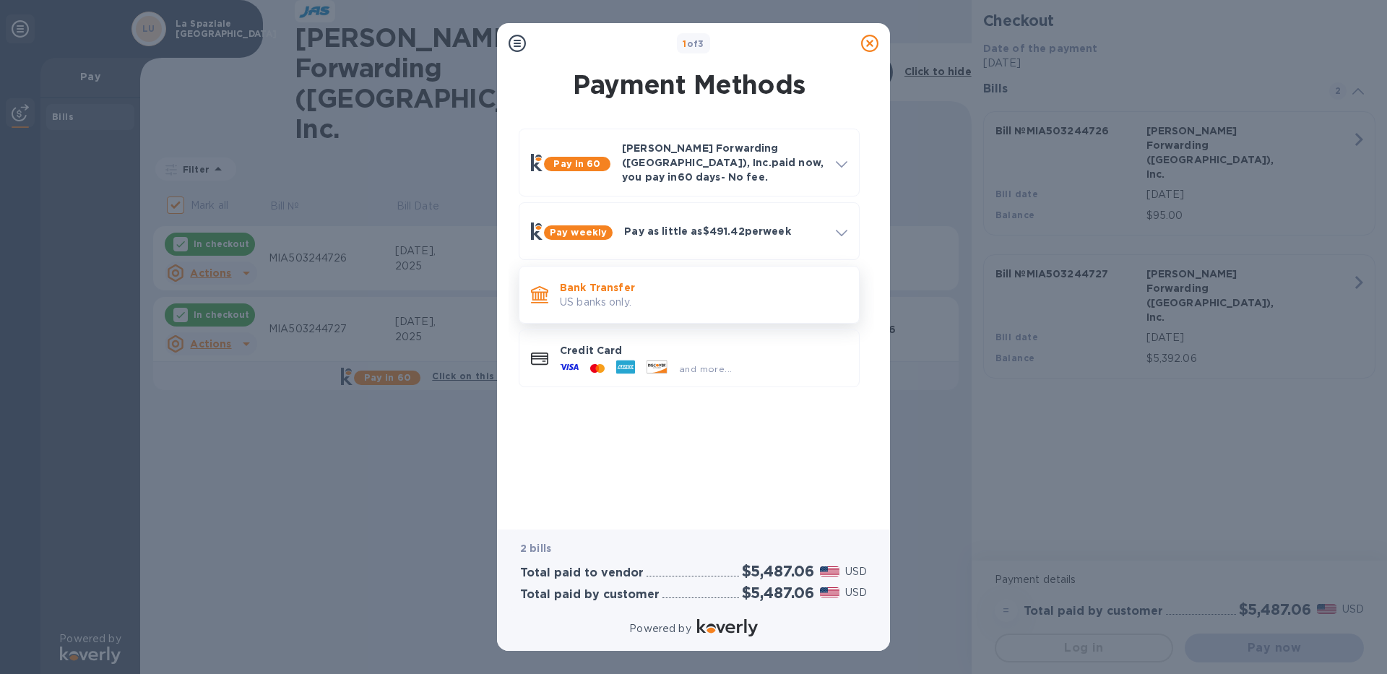
click at [614, 283] on p "Bank Transfer" at bounding box center [703, 287] width 287 height 14
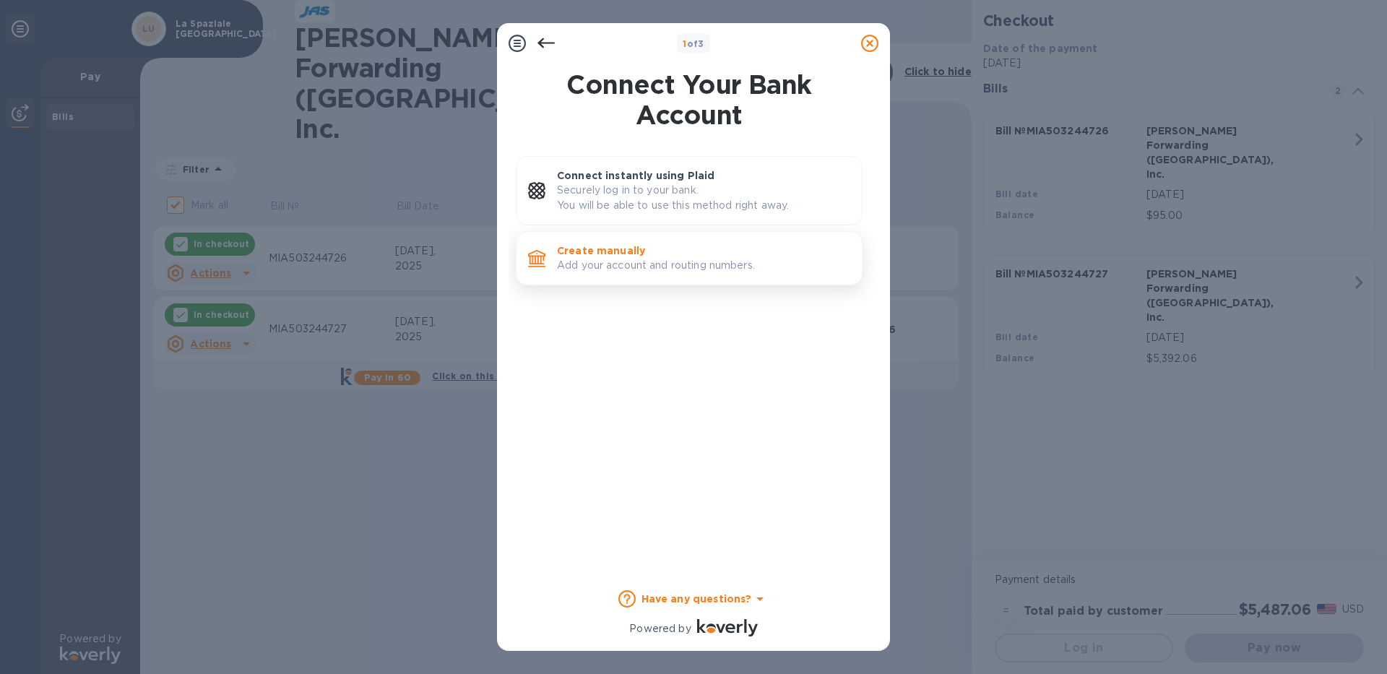
click at [701, 271] on p "Add your account and routing numbers." at bounding box center [703, 265] width 293 height 15
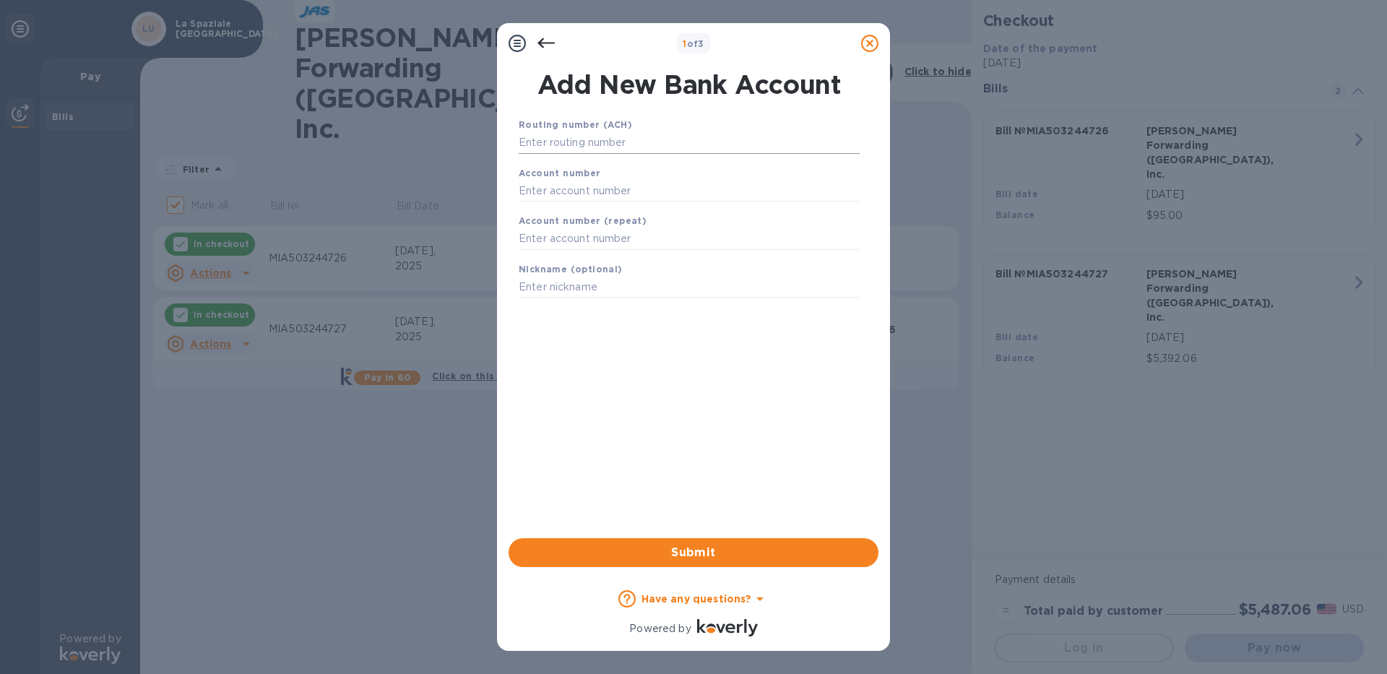
click at [565, 141] on input "text" at bounding box center [689, 143] width 341 height 22
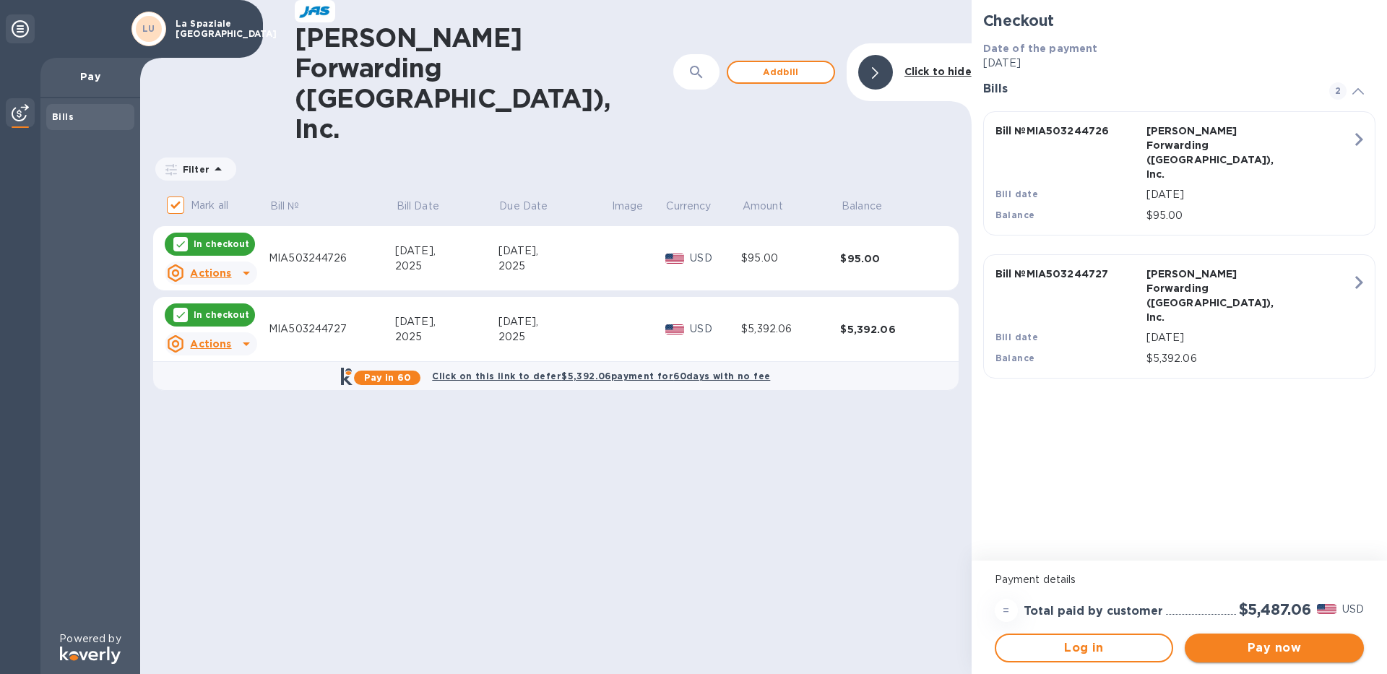
click at [1221, 641] on span "Pay now" at bounding box center [1274, 647] width 156 height 17
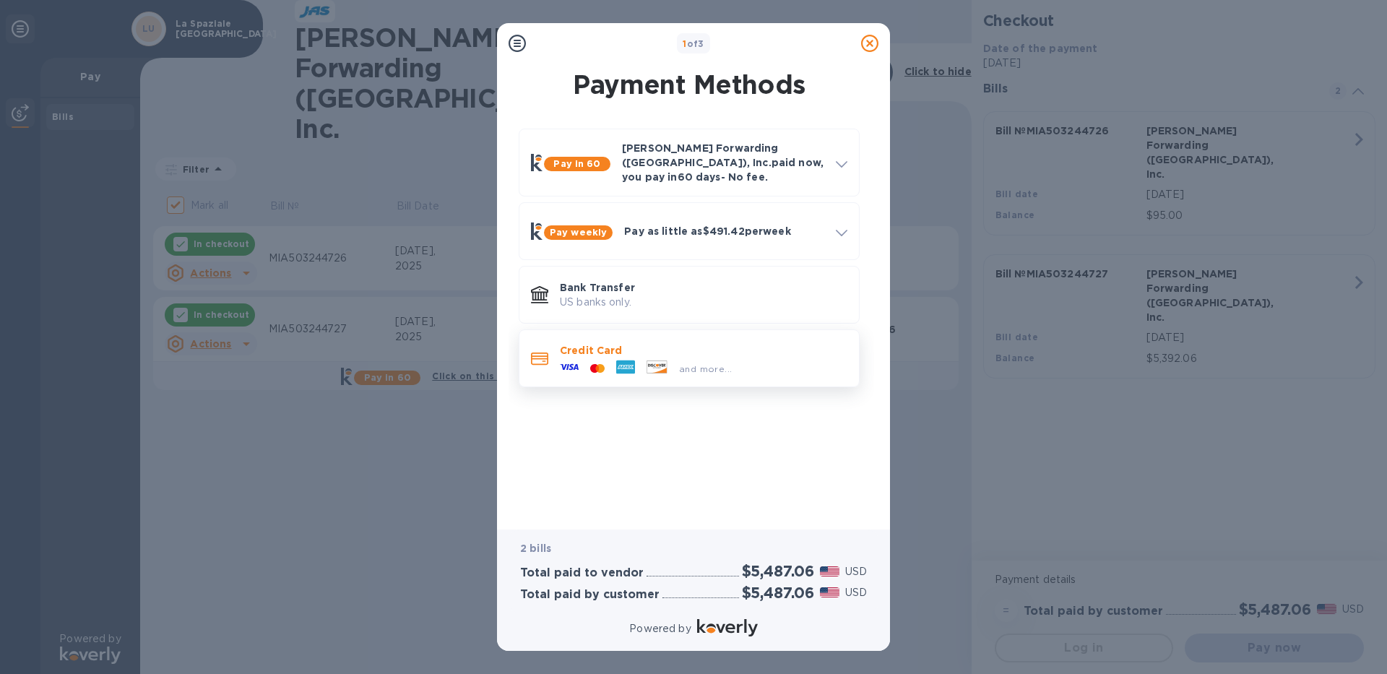
click at [586, 362] on div at bounding box center [597, 369] width 26 height 14
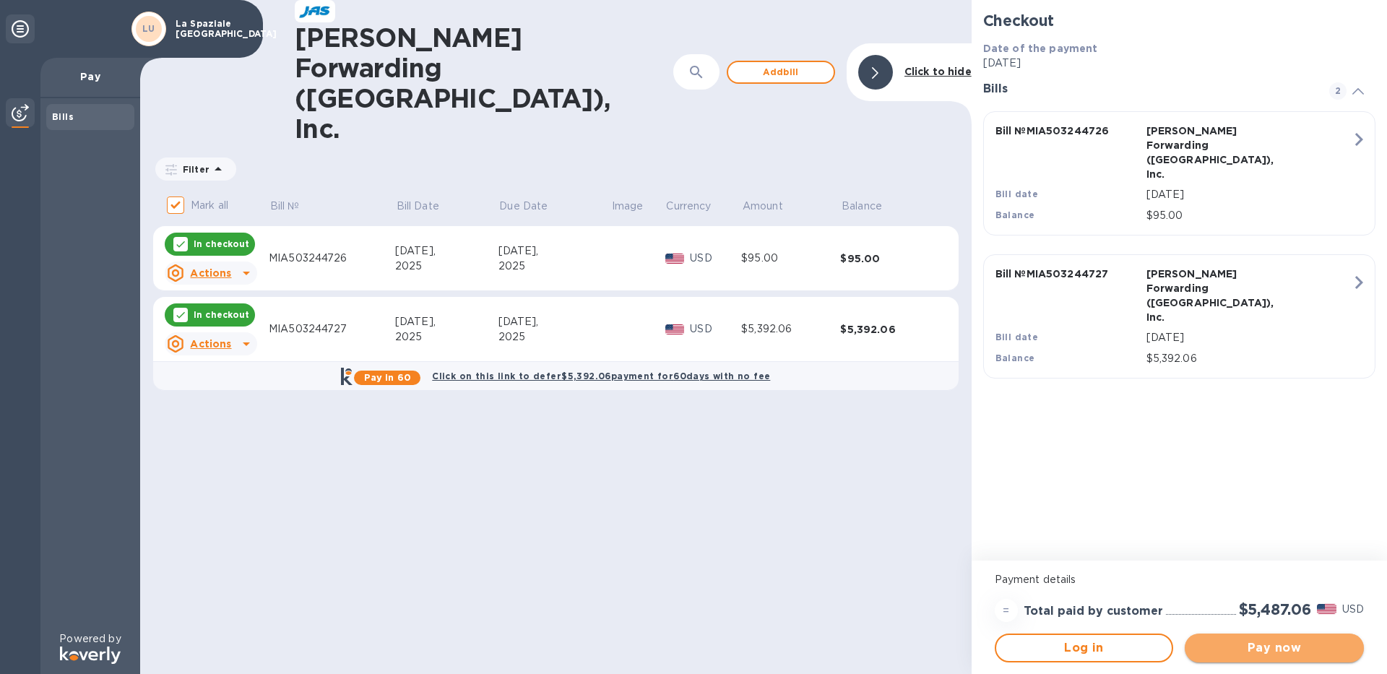
click at [1246, 641] on span "Pay now" at bounding box center [1274, 647] width 156 height 17
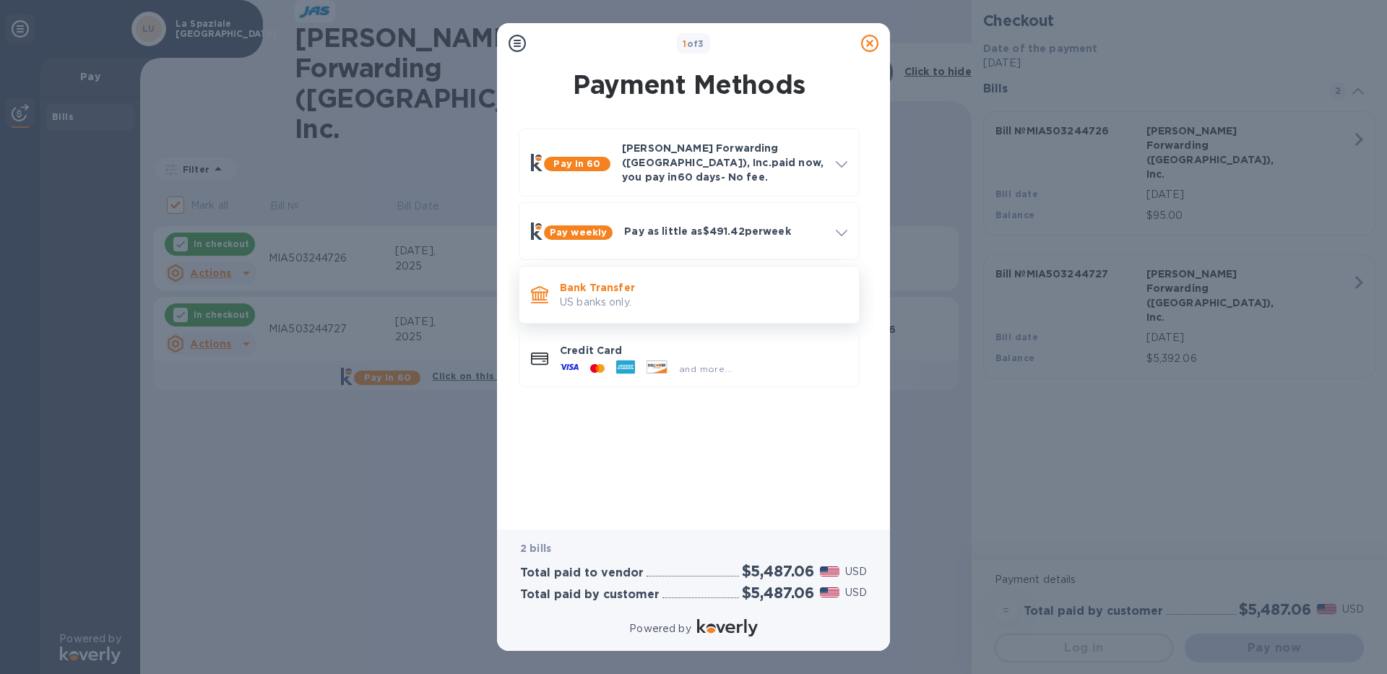
click at [587, 295] on p "US banks only." at bounding box center [703, 302] width 287 height 15
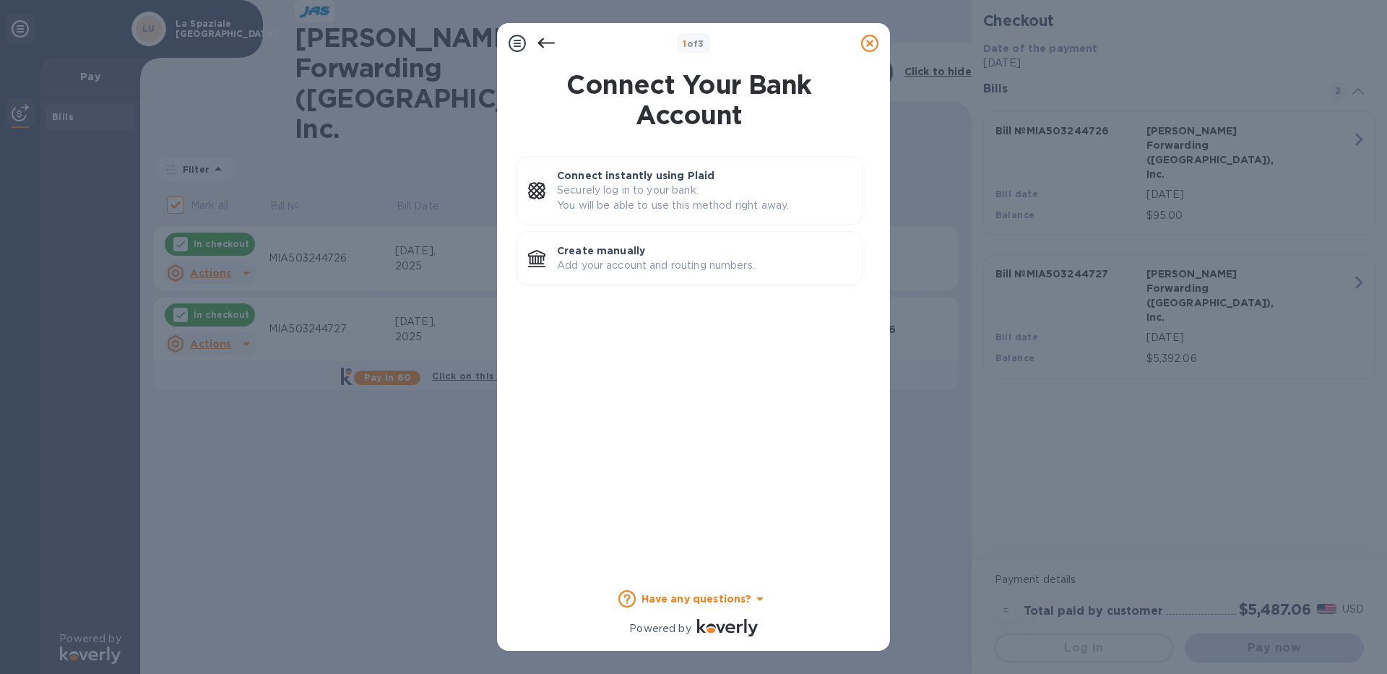
click at [663, 612] on div "Have any questions?" at bounding box center [693, 598] width 151 height 29
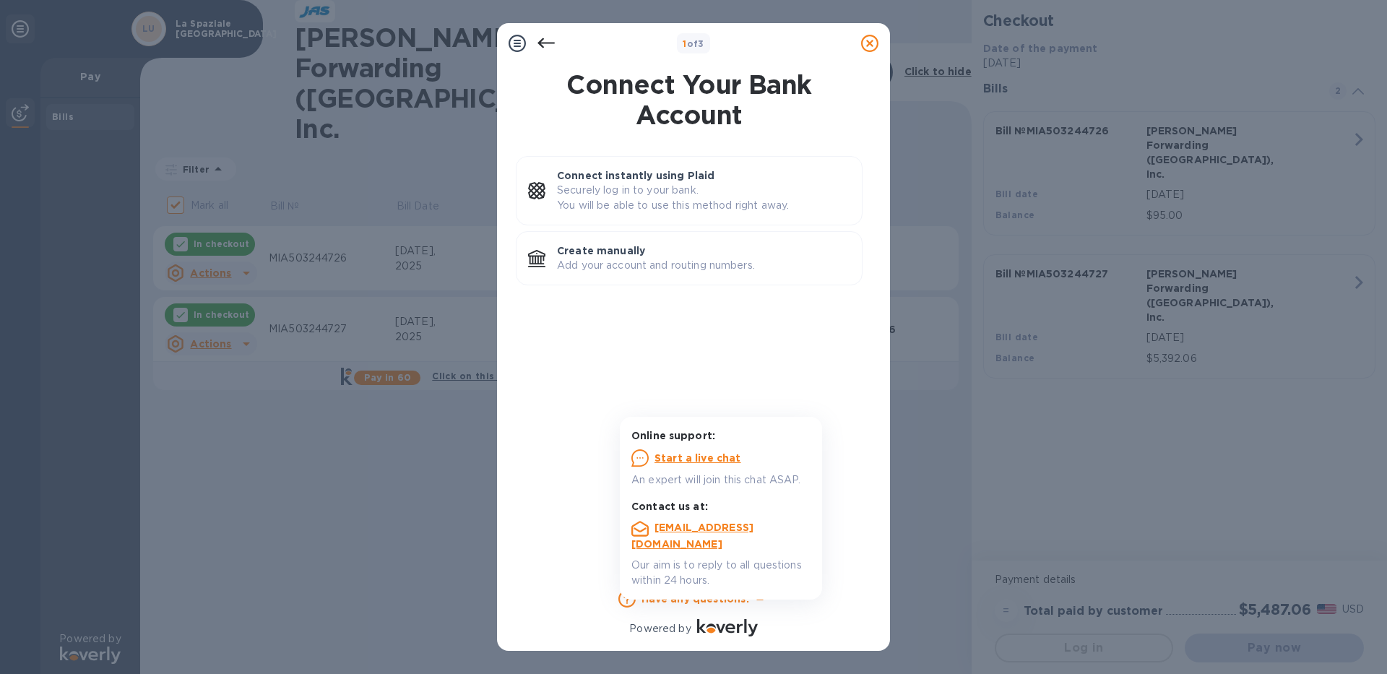
click at [674, 455] on u "Start a live chat" at bounding box center [697, 458] width 87 height 12
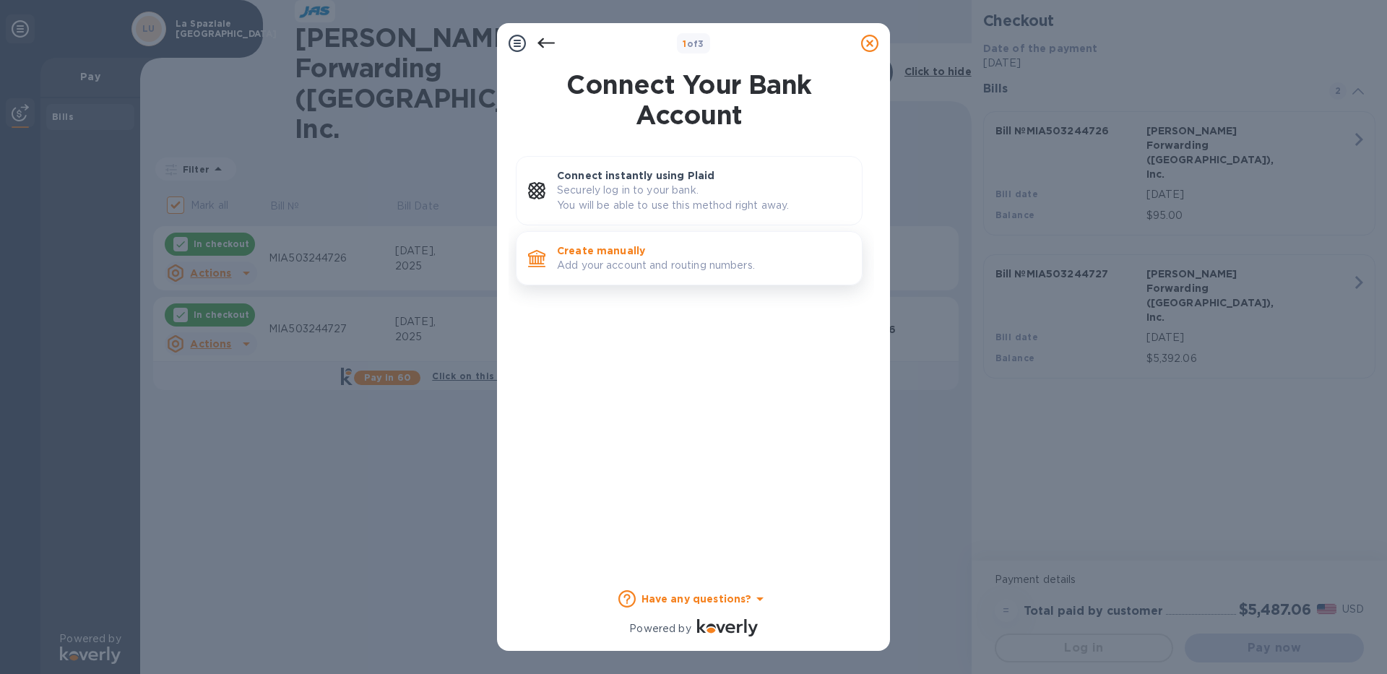
click at [712, 270] on p "Add your account and routing numbers." at bounding box center [703, 265] width 293 height 15
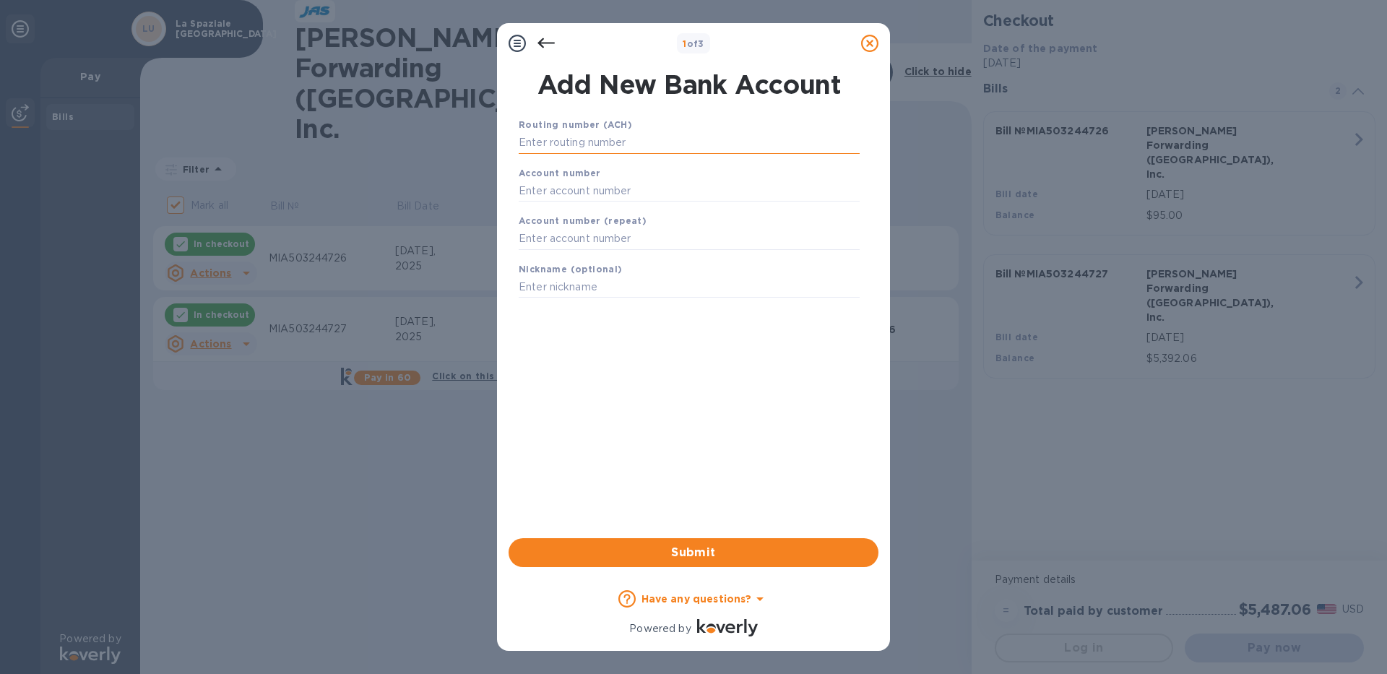
click at [611, 144] on input "text" at bounding box center [689, 143] width 341 height 22
click at [601, 147] on input "text" at bounding box center [689, 143] width 341 height 22
type input "011900571"
click at [550, 204] on input "text" at bounding box center [689, 209] width 341 height 22
type input "009419976927"
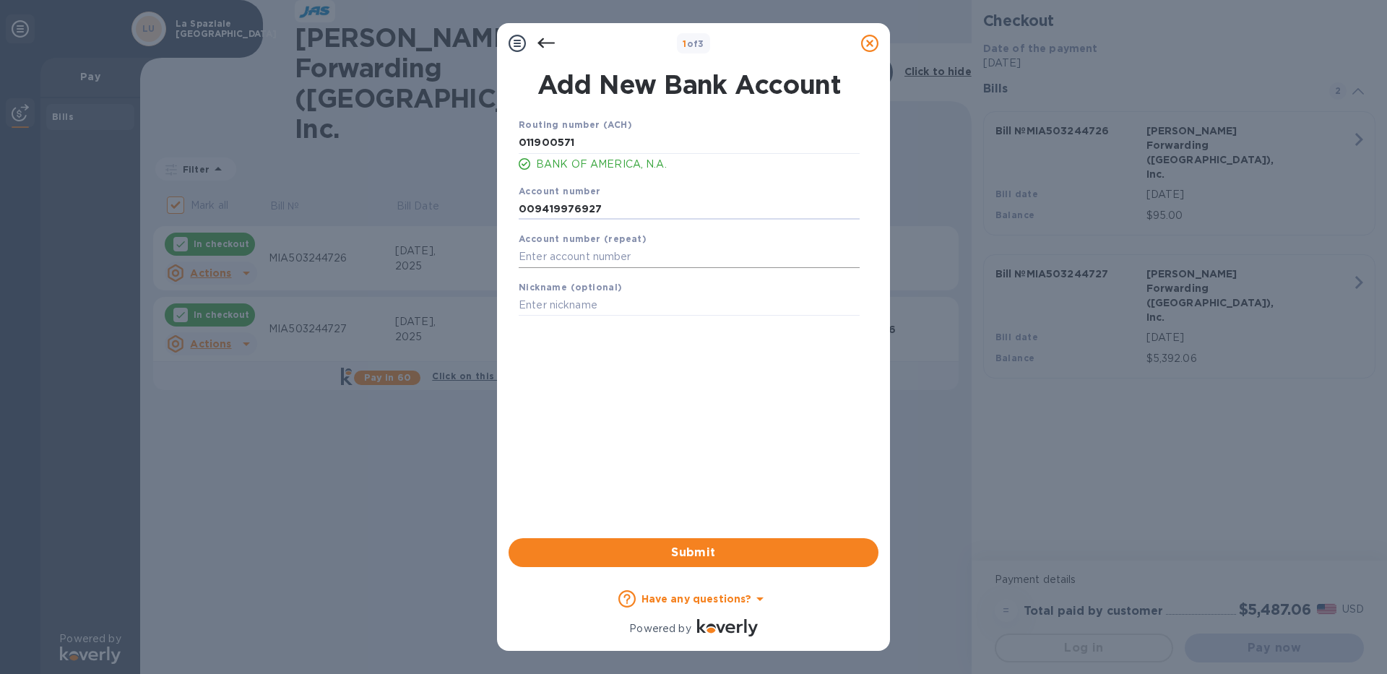
click at [557, 263] on input "text" at bounding box center [689, 257] width 341 height 22
type input "009419976927"
click at [547, 316] on input "text" at bounding box center [689, 306] width 341 height 22
type input "b"
type input "s"
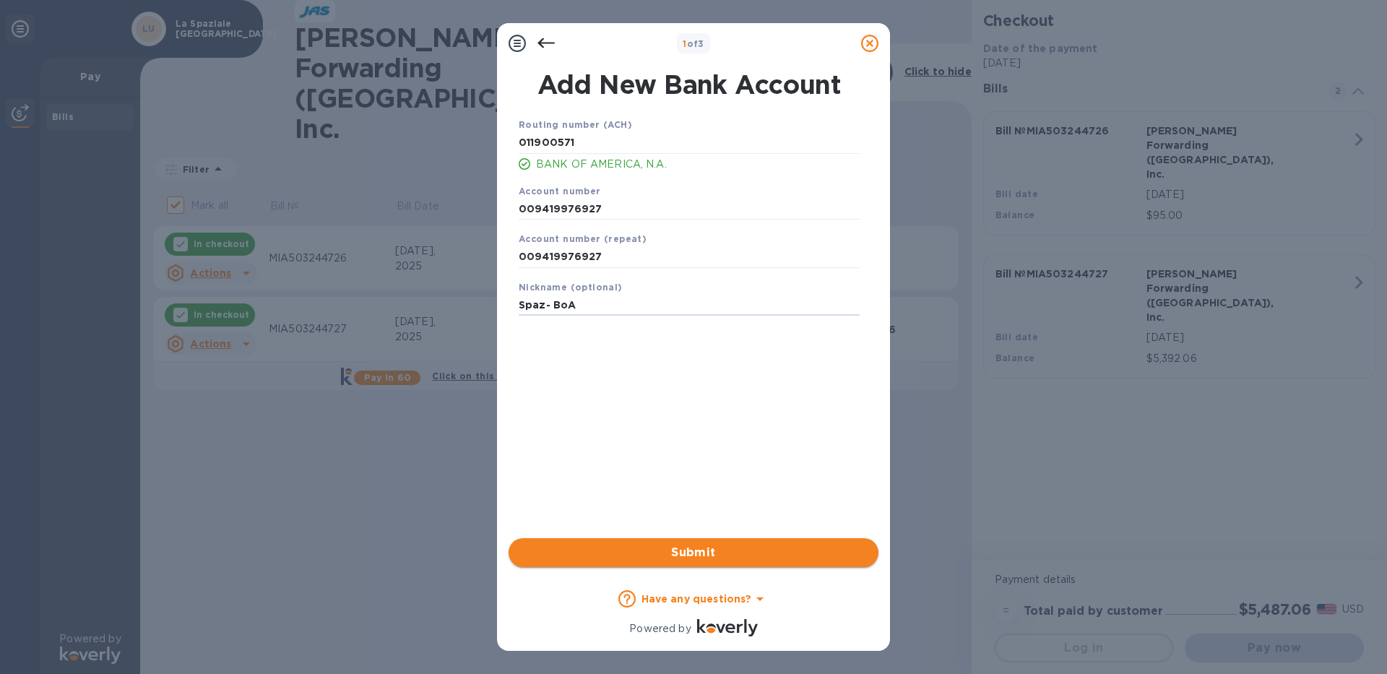
type input "Spaz- BoA"
click at [689, 552] on span "Submit" at bounding box center [693, 552] width 347 height 17
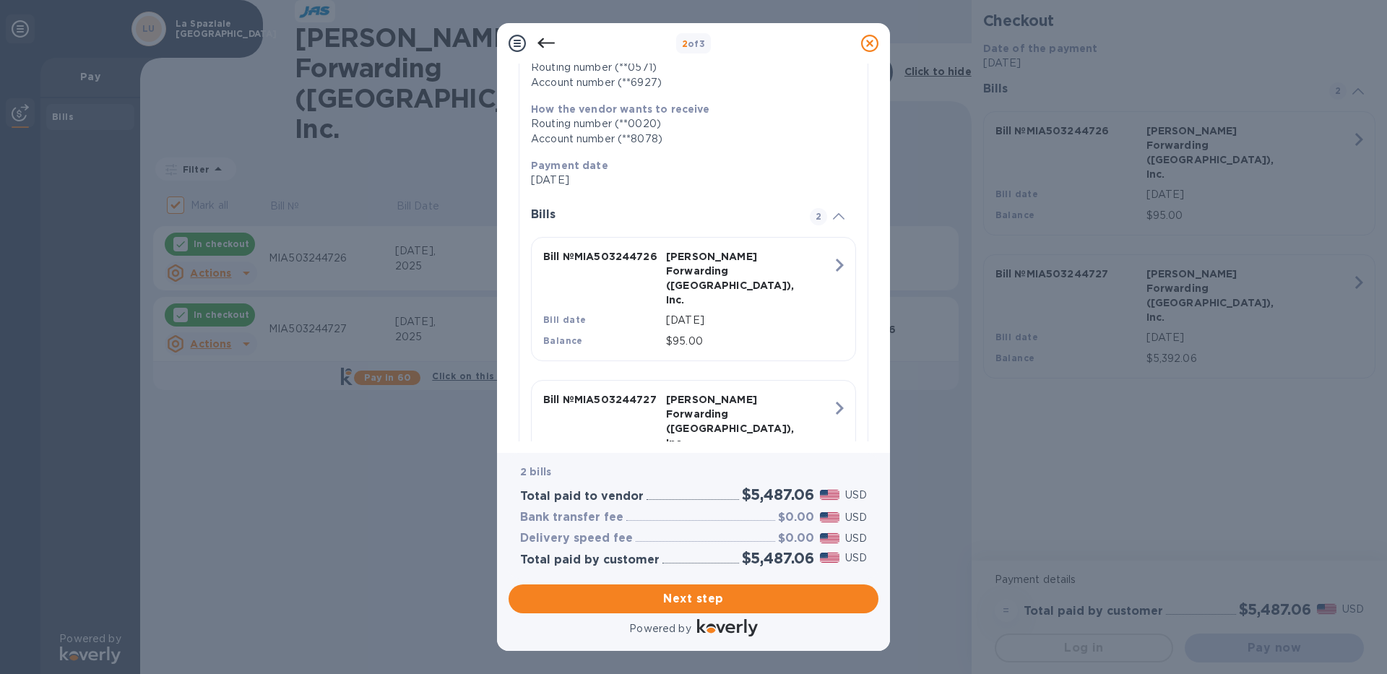
scroll to position [258, 0]
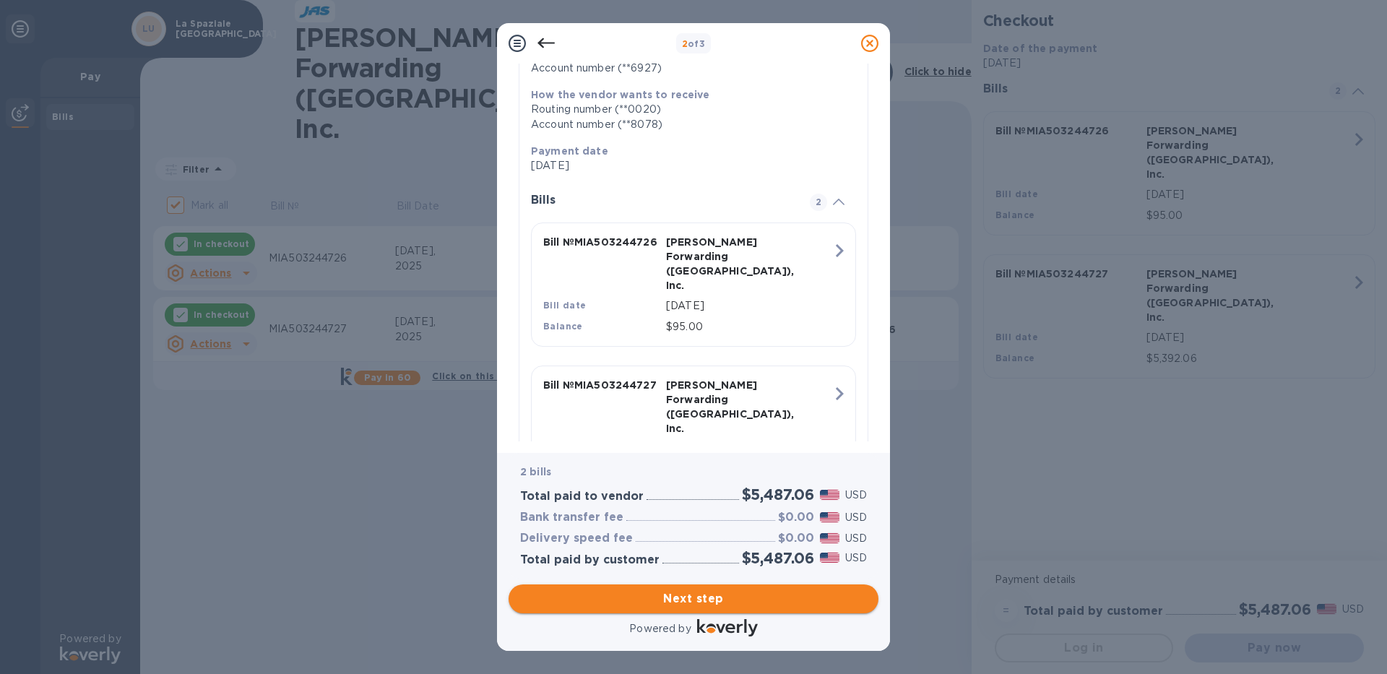
click at [658, 599] on span "Next step" at bounding box center [693, 598] width 347 height 17
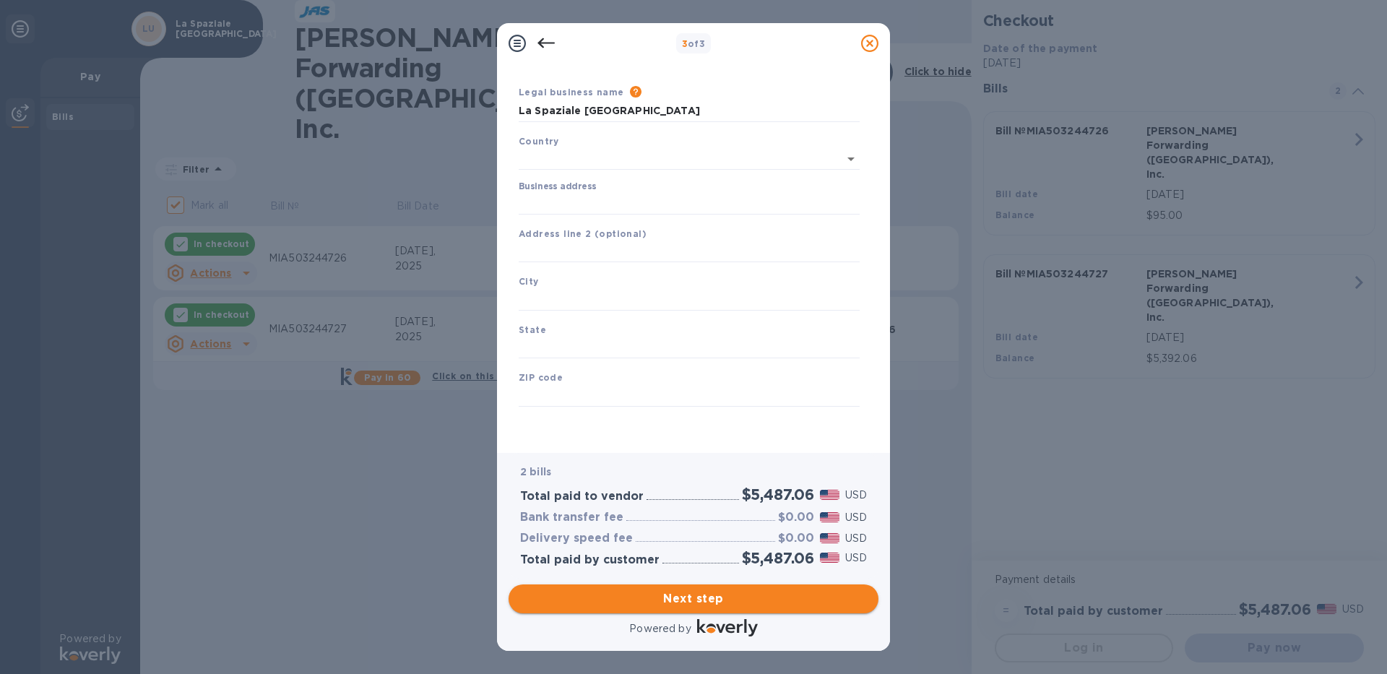
type input "[GEOGRAPHIC_DATA]"
click at [584, 207] on input "Business address" at bounding box center [689, 204] width 341 height 22
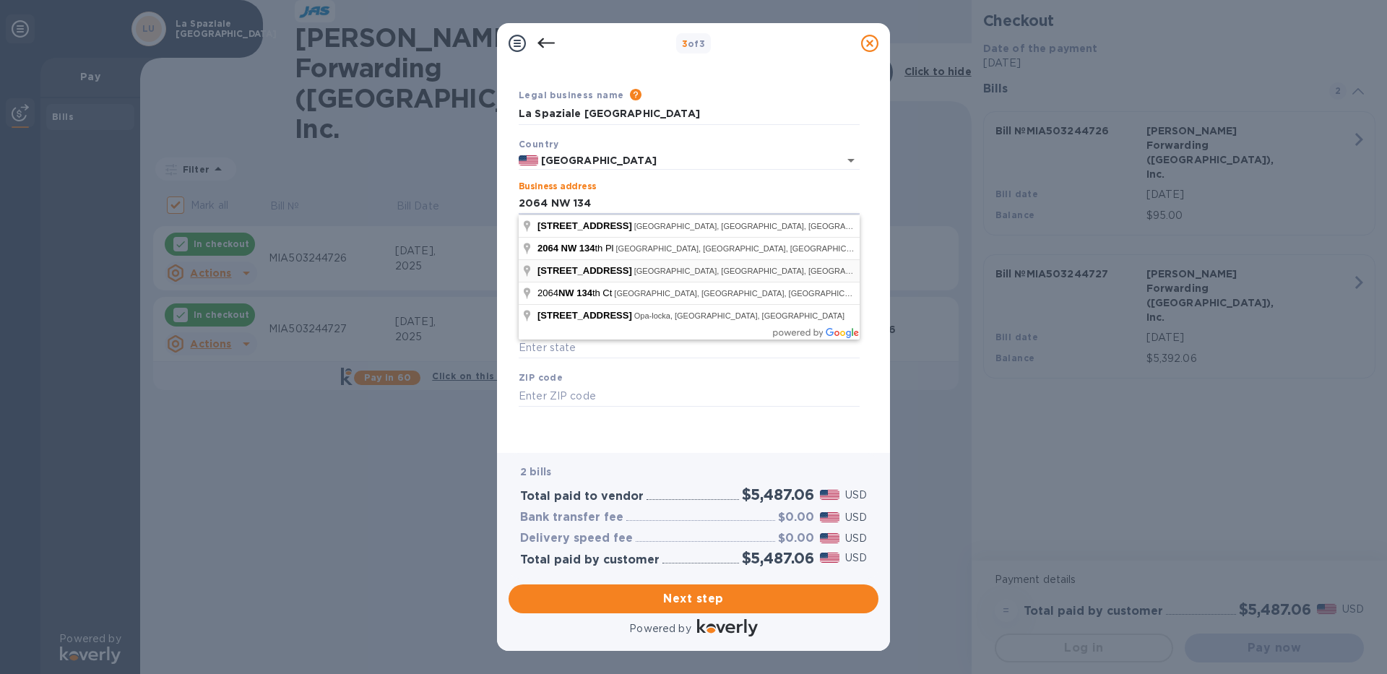
type input "[STREET_ADDRESS]"
type input "[GEOGRAPHIC_DATA]"
type input "FL"
type input "33182"
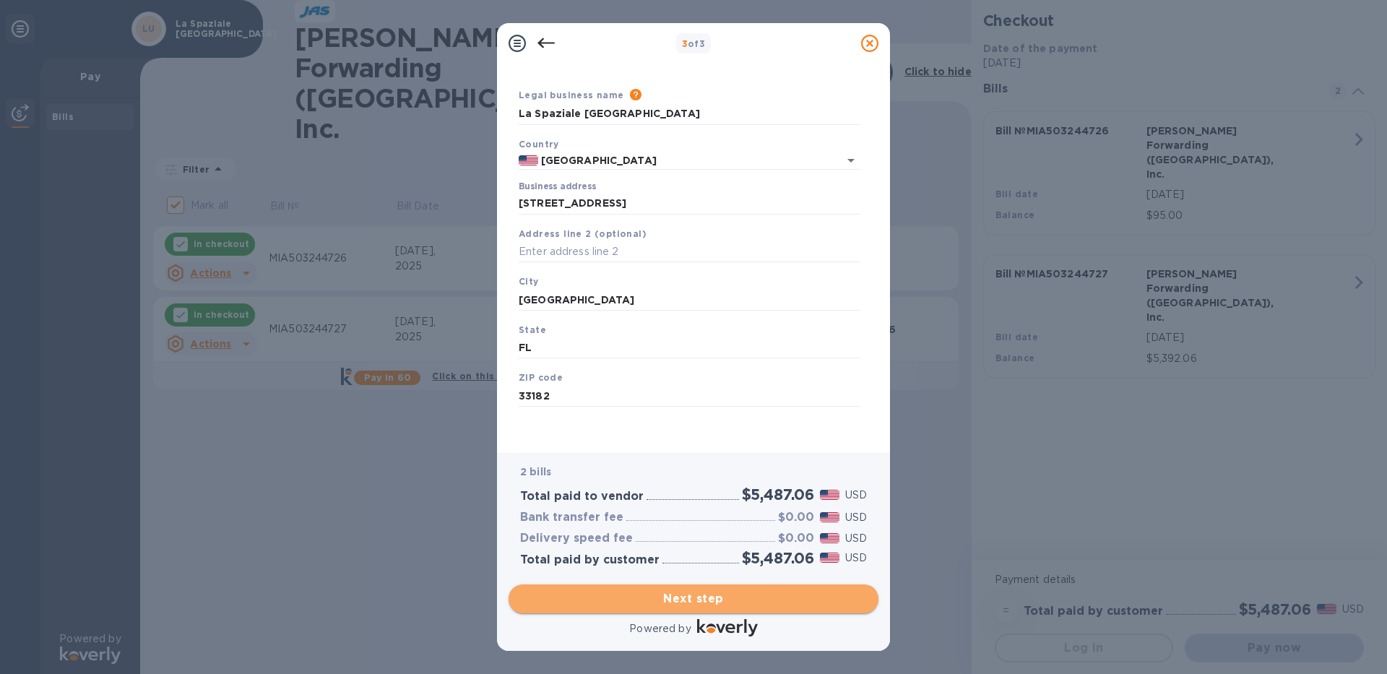
click at [714, 592] on span "Next step" at bounding box center [693, 598] width 347 height 17
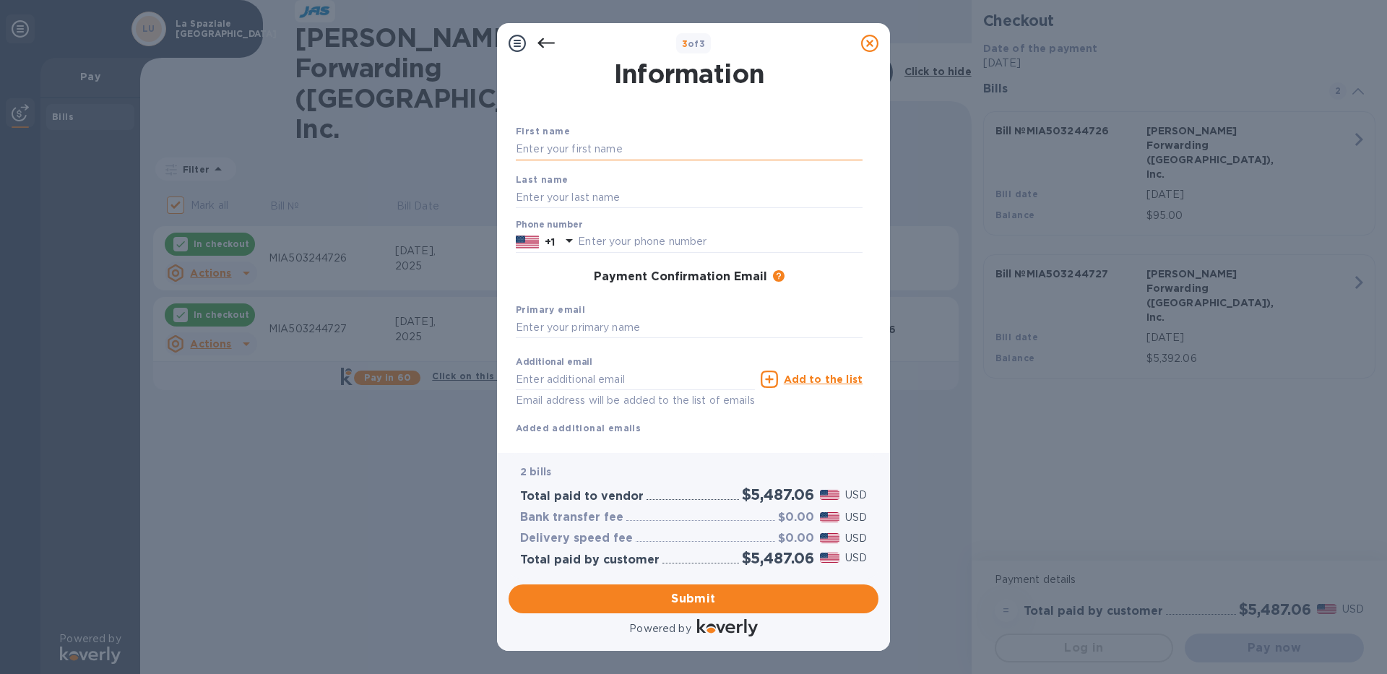
click at [550, 153] on input "text" at bounding box center [689, 150] width 347 height 22
type input "[PERSON_NAME]"
type input "[EMAIL_ADDRESS][DOMAIN_NAME]"
click at [650, 322] on input "text" at bounding box center [689, 328] width 347 height 22
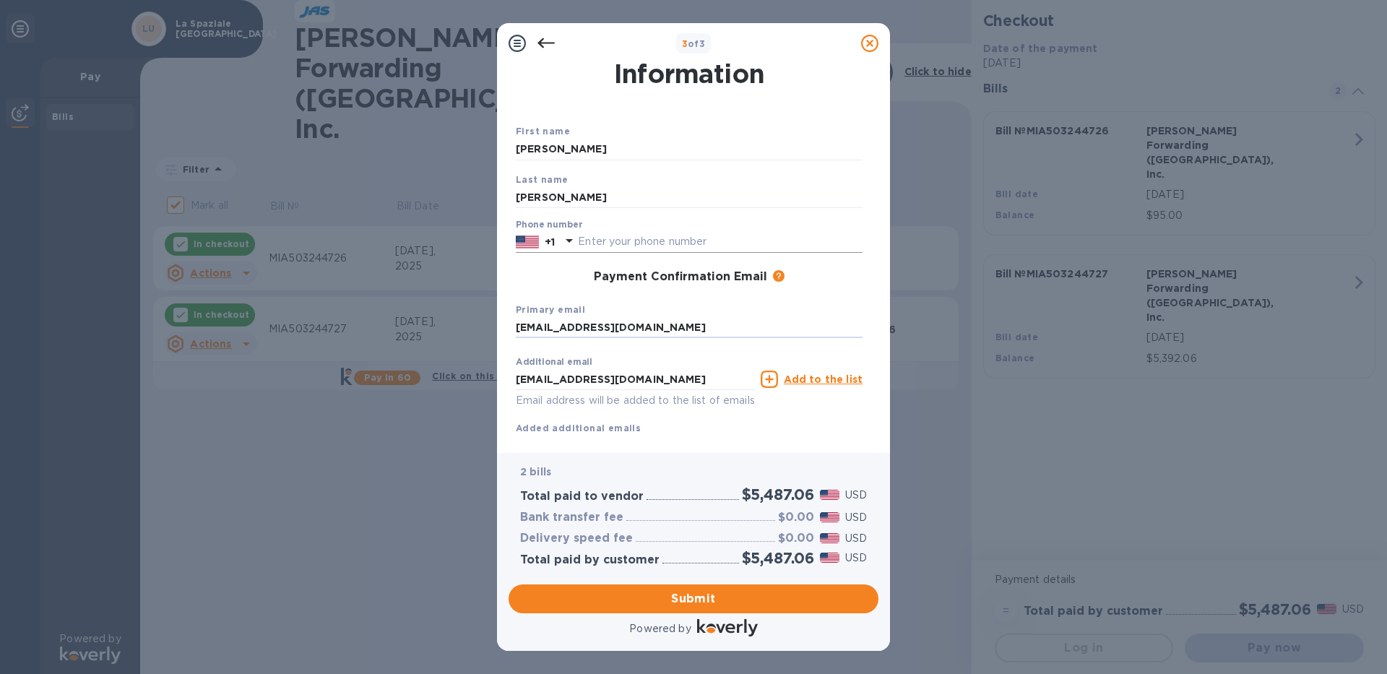
type input "[EMAIL_ADDRESS][DOMAIN_NAME]"
click at [674, 247] on input "text" at bounding box center [720, 242] width 285 height 22
type input "7866336112"
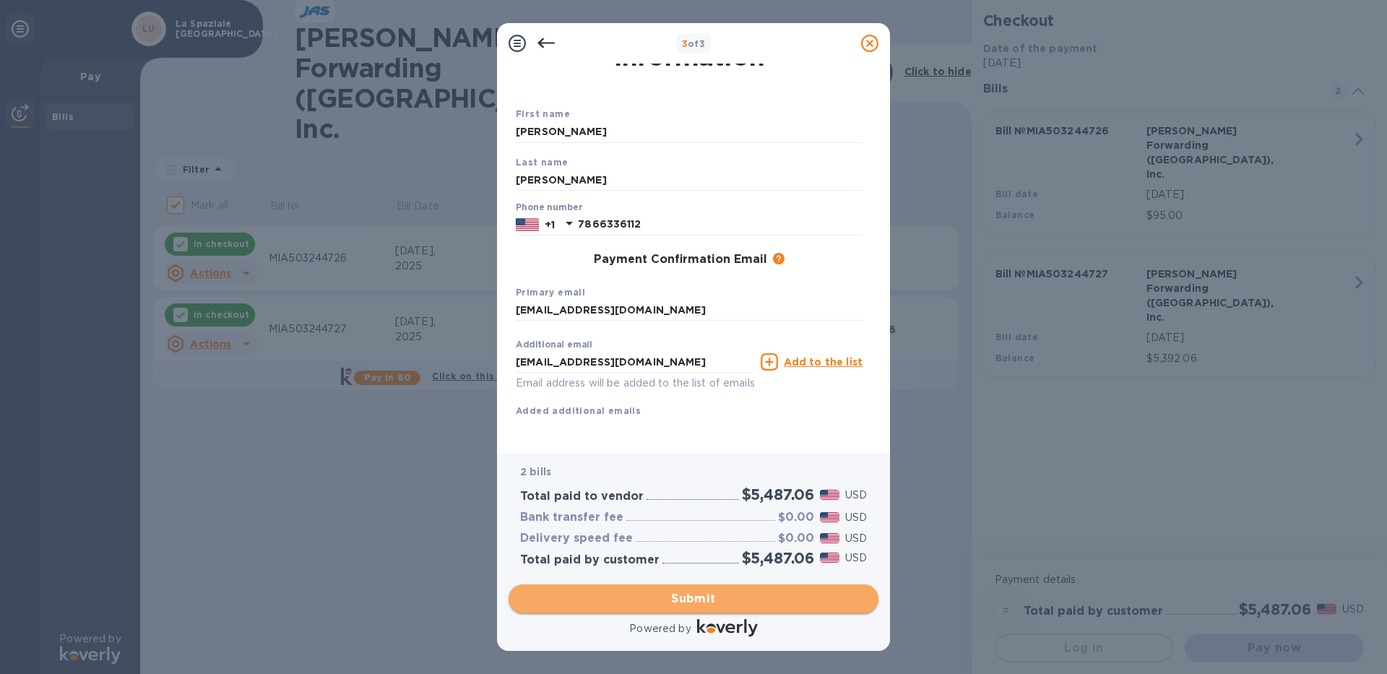
click at [703, 605] on span "Submit" at bounding box center [693, 598] width 347 height 17
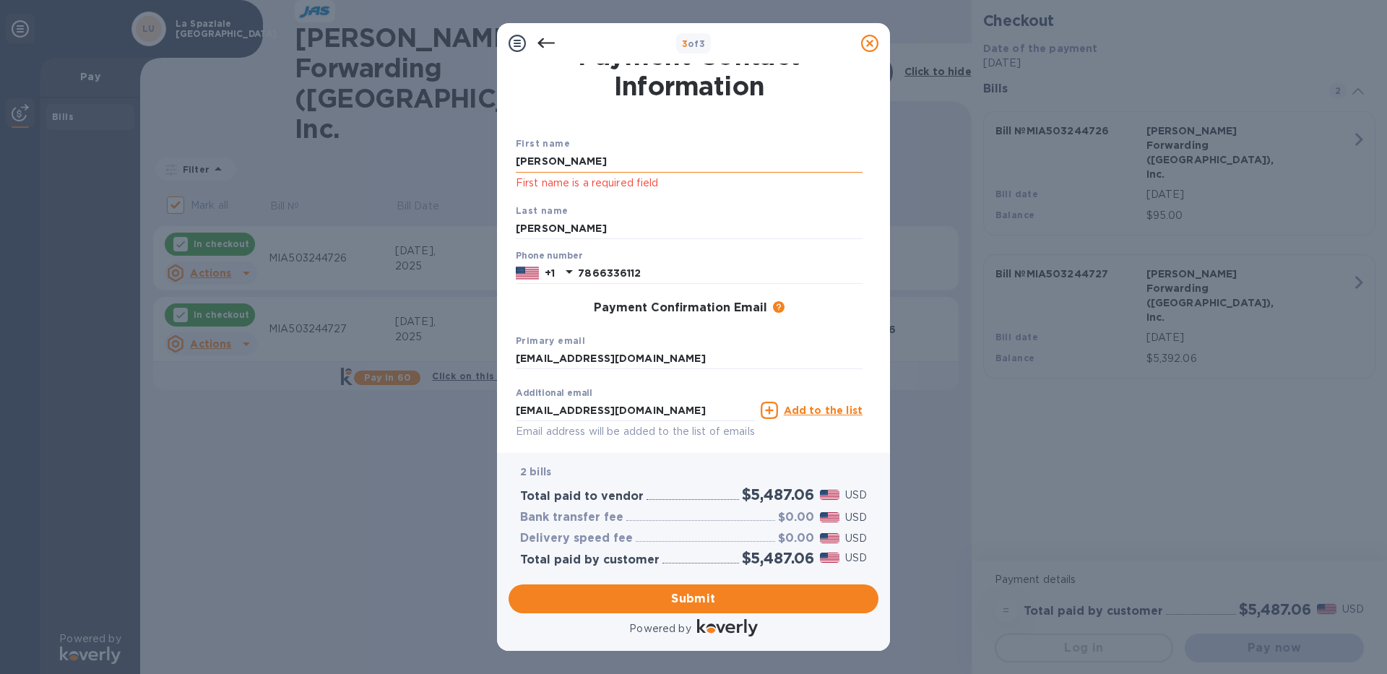
scroll to position [0, 0]
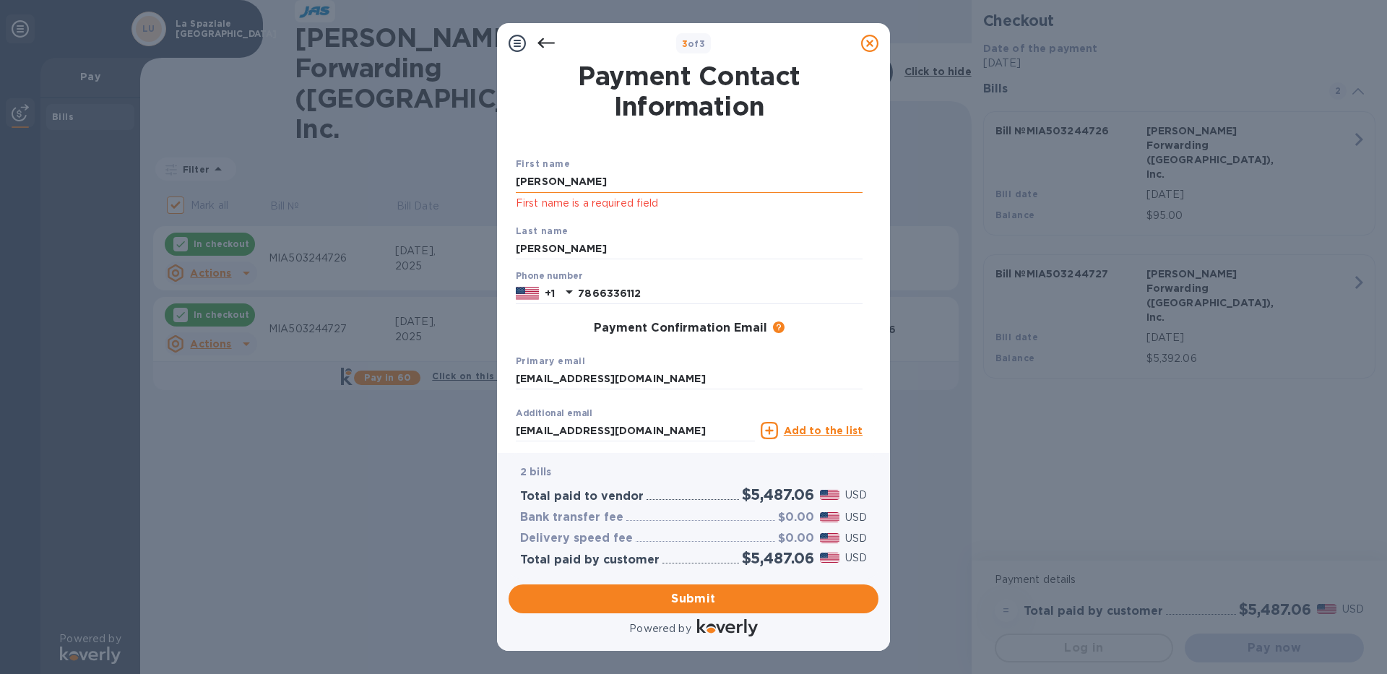
click at [579, 180] on input "[PERSON_NAME]" at bounding box center [689, 182] width 347 height 22
drag, startPoint x: 573, startPoint y: 183, endPoint x: 461, endPoint y: 188, distance: 112.0
click at [461, 188] on div "3 of 3 Payment Contact Information First name [PERSON_NAME] First name is a req…" at bounding box center [693, 337] width 1387 height 674
click at [589, 129] on div at bounding box center [689, 127] width 352 height 6
click at [574, 177] on input "[PERSON_NAME]" at bounding box center [689, 182] width 347 height 22
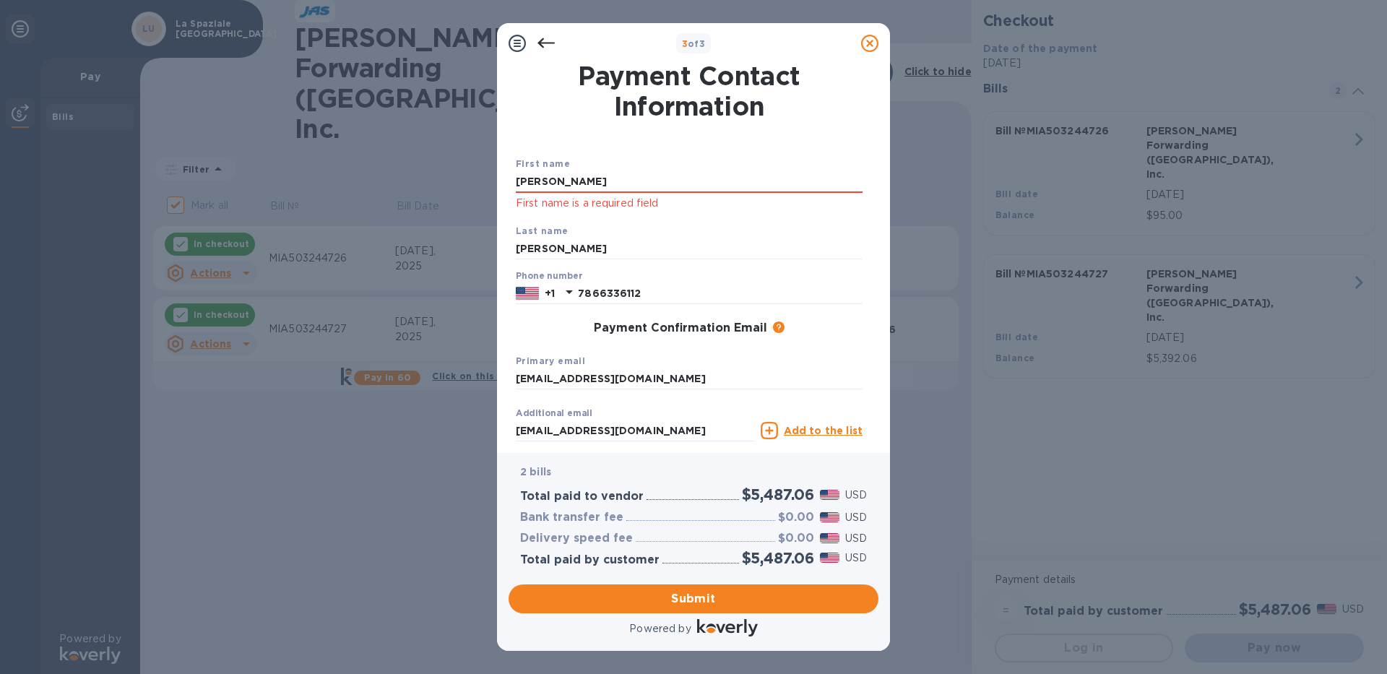
click at [597, 153] on div "First name [PERSON_NAME] First name is a required field Last name [PERSON_NAME]…" at bounding box center [689, 310] width 352 height 360
drag, startPoint x: 591, startPoint y: 181, endPoint x: 499, endPoint y: 186, distance: 91.8
click at [499, 186] on div "Payment Contact Information First name [PERSON_NAME] First name is a required f…" at bounding box center [693, 258] width 393 height 389
type input "[PERSON_NAME]"
click at [674, 377] on input "[EMAIL_ADDRESS][DOMAIN_NAME]" at bounding box center [689, 379] width 347 height 22
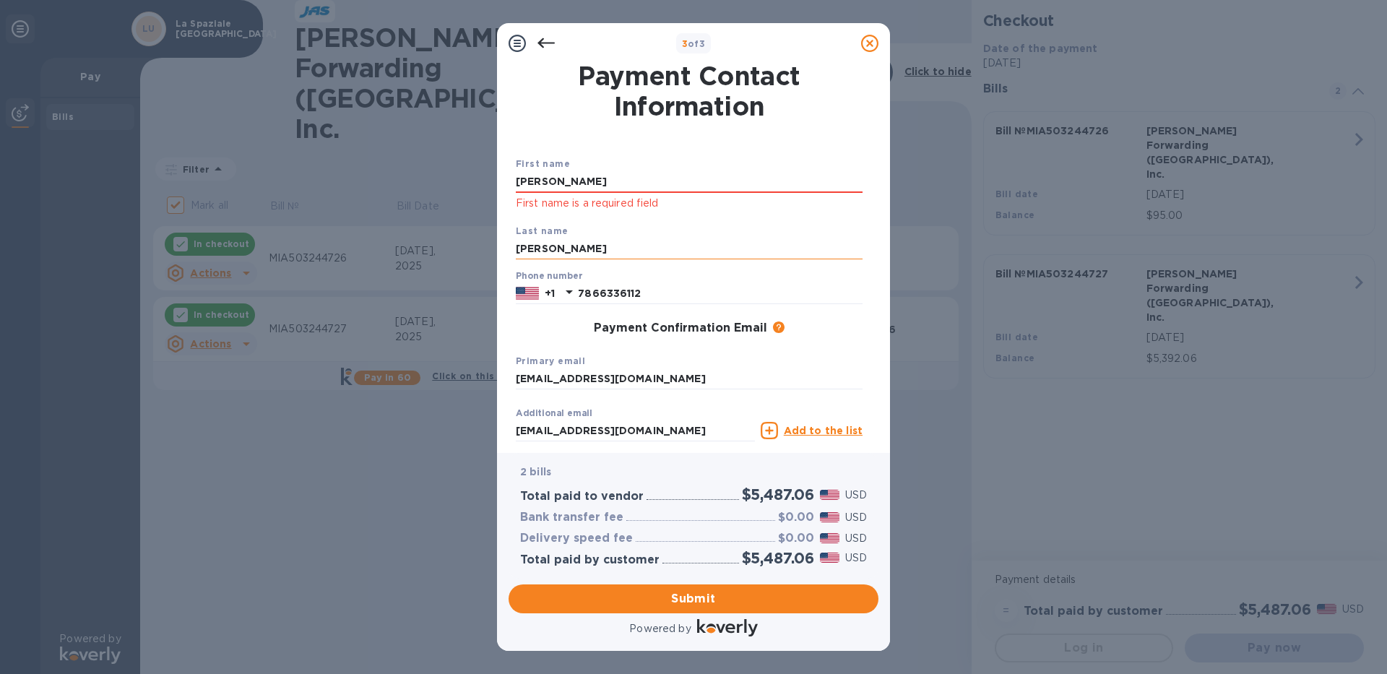
click at [596, 243] on input "[PERSON_NAME]" at bounding box center [689, 249] width 347 height 22
drag, startPoint x: 571, startPoint y: 246, endPoint x: 499, endPoint y: 250, distance: 72.4
click at [499, 250] on div "Payment Contact Information First name [PERSON_NAME] First name is a required f…" at bounding box center [693, 258] width 393 height 389
type input "[PERSON_NAME]"
click at [521, 339] on div "Payment Confirmation Email The added email addresses will be used to send the p…" at bounding box center [689, 329] width 358 height 26
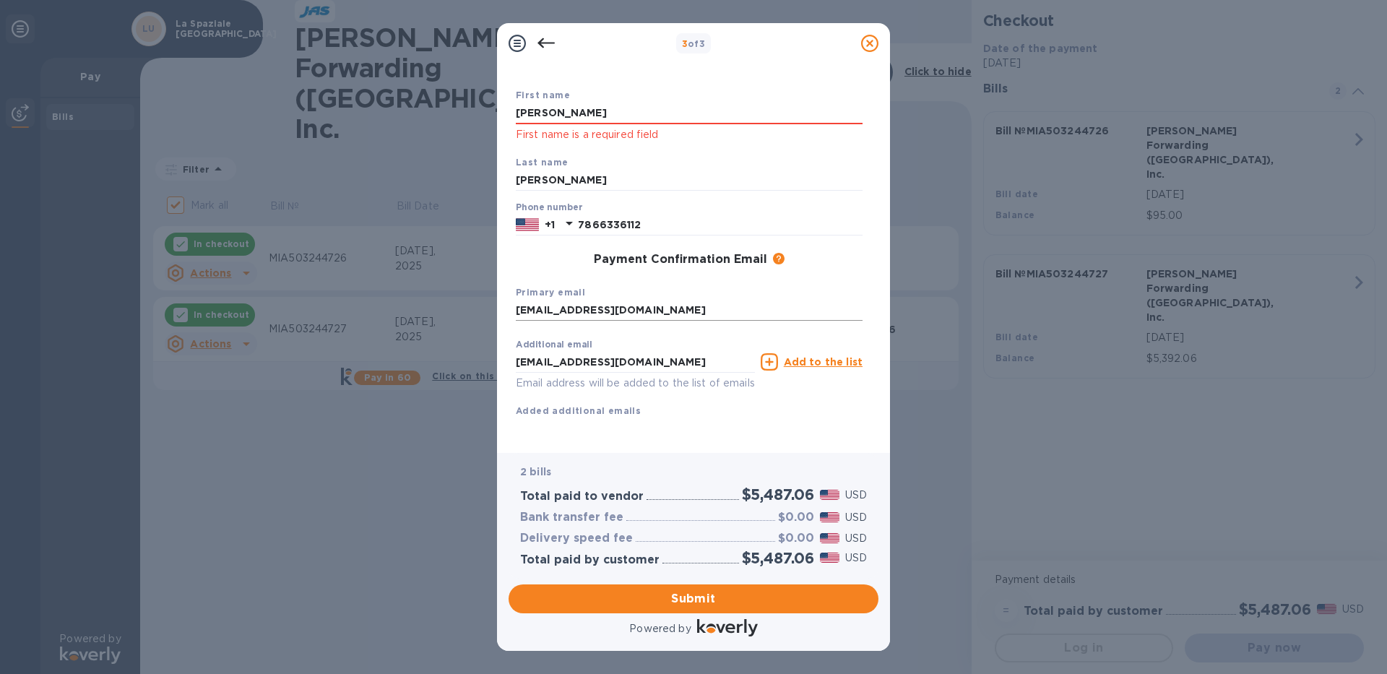
scroll to position [85, 0]
click at [679, 597] on span "Submit" at bounding box center [693, 598] width 347 height 17
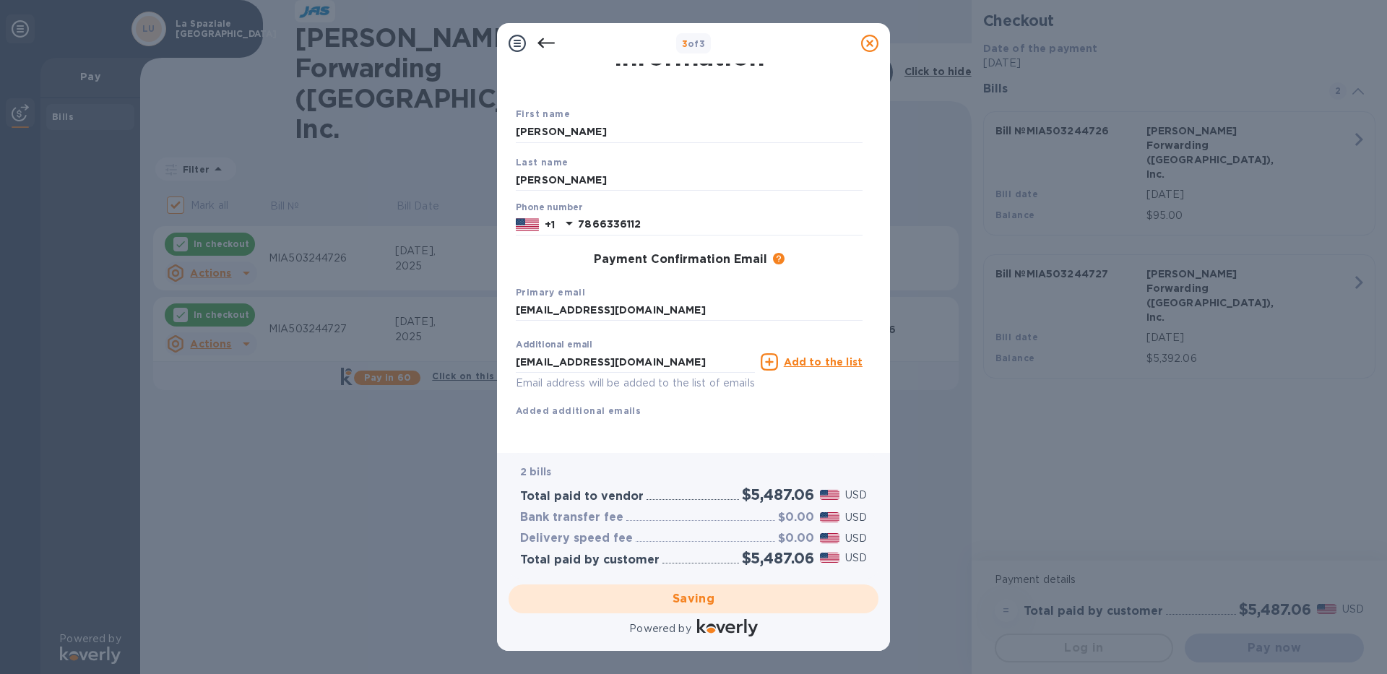
checkbox input "false"
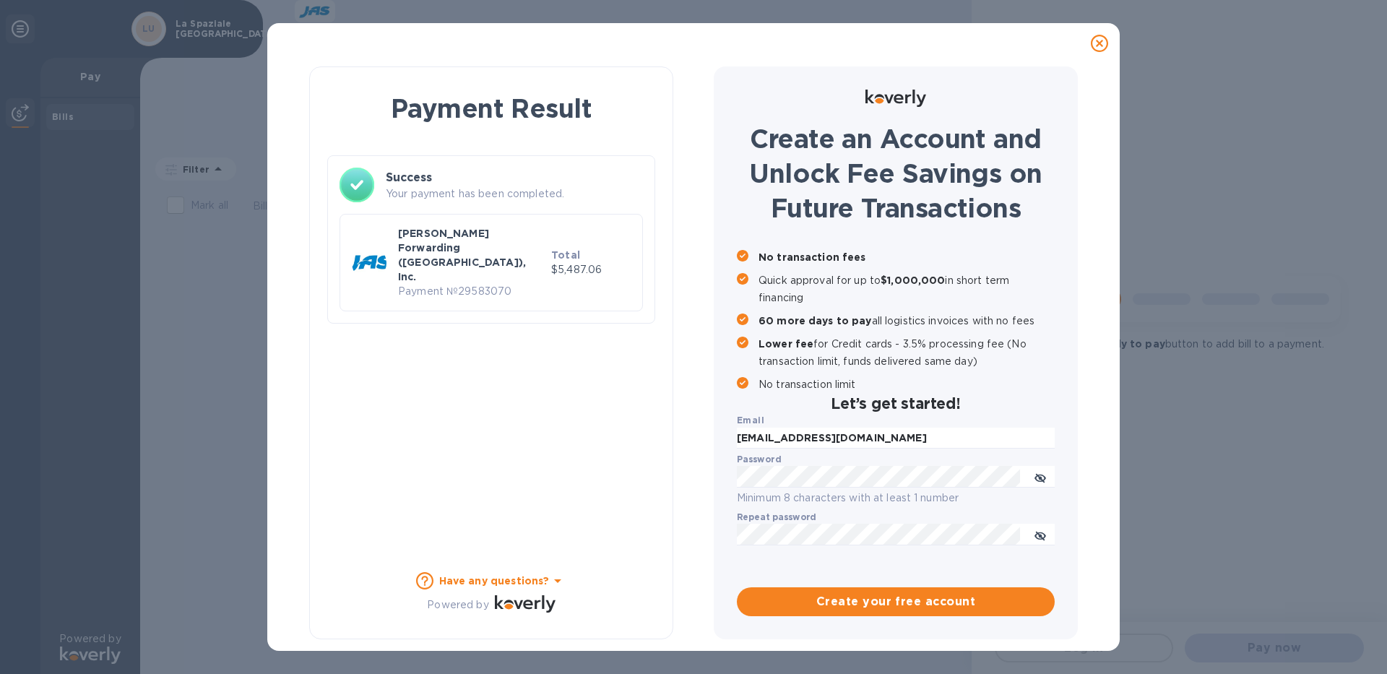
scroll to position [0, 0]
